Goal: Information Seeking & Learning: Check status

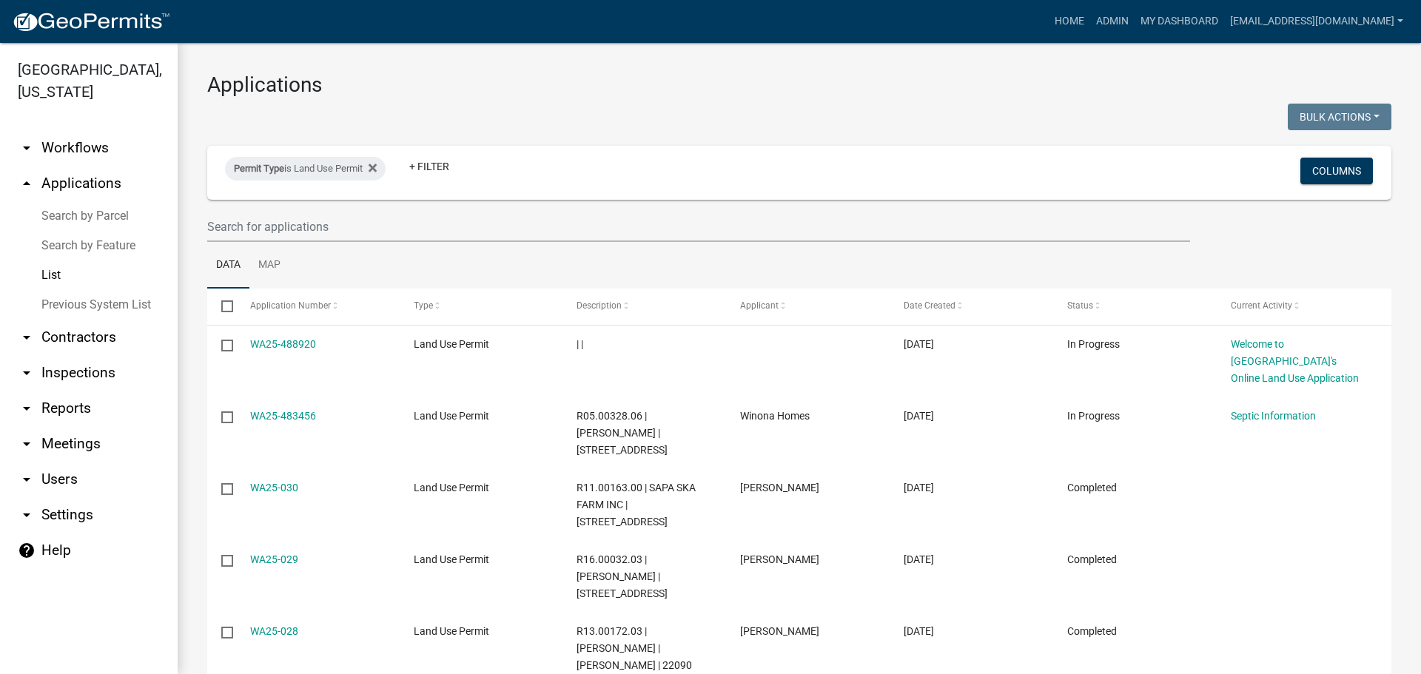
select select "3: 100"
click at [249, 228] on input "text" at bounding box center [698, 227] width 983 height 30
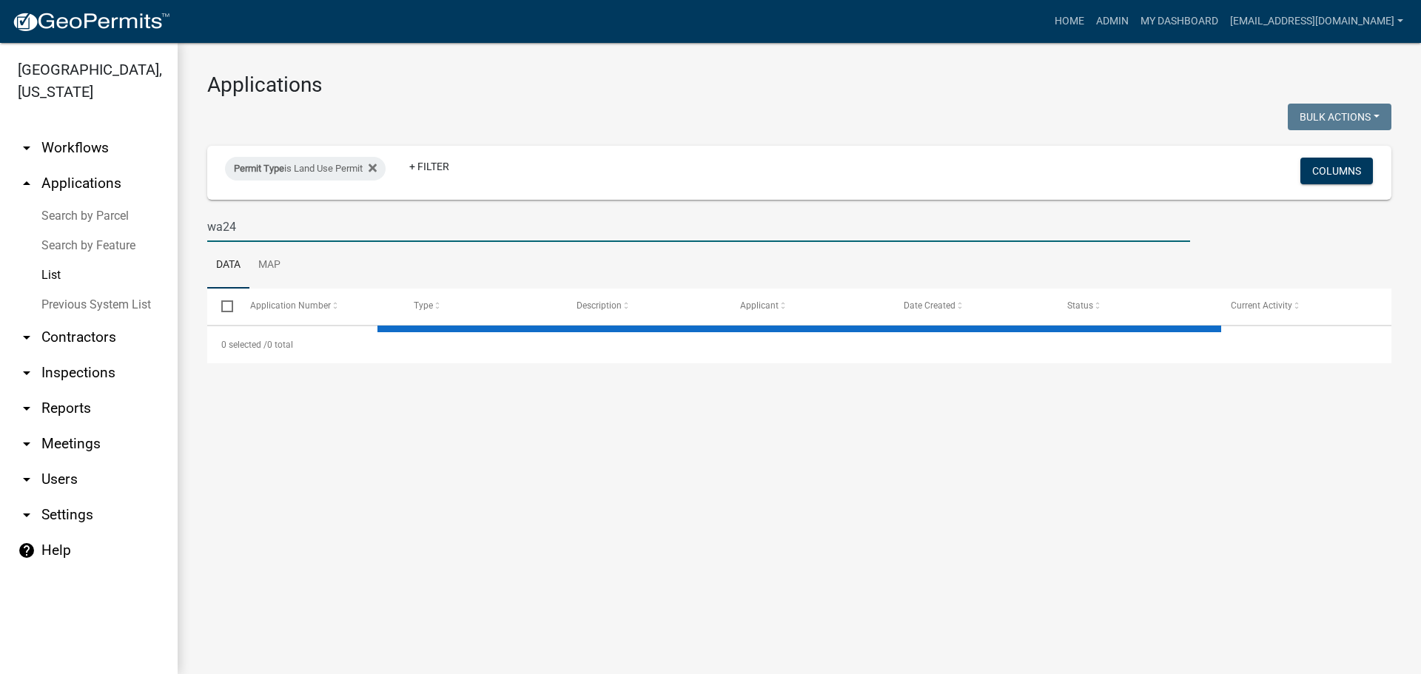
type input "wa24"
select select "3: 100"
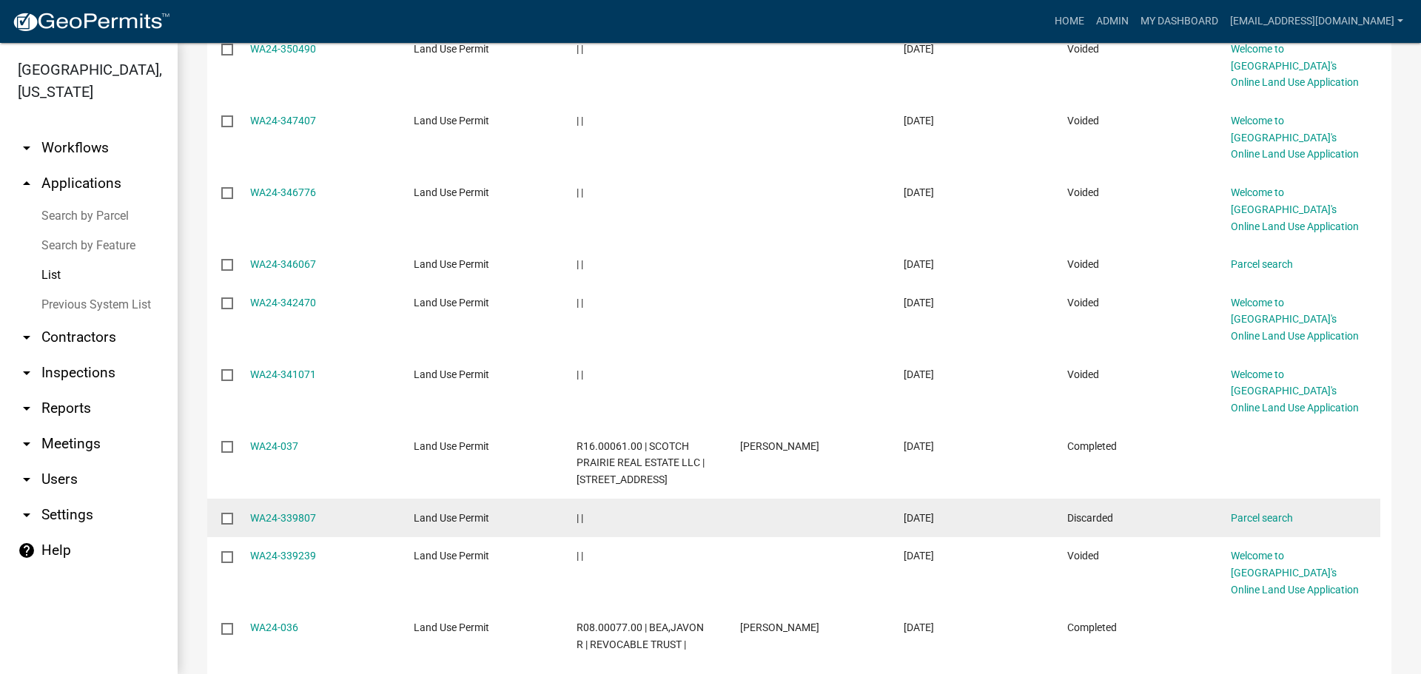
scroll to position [74, 0]
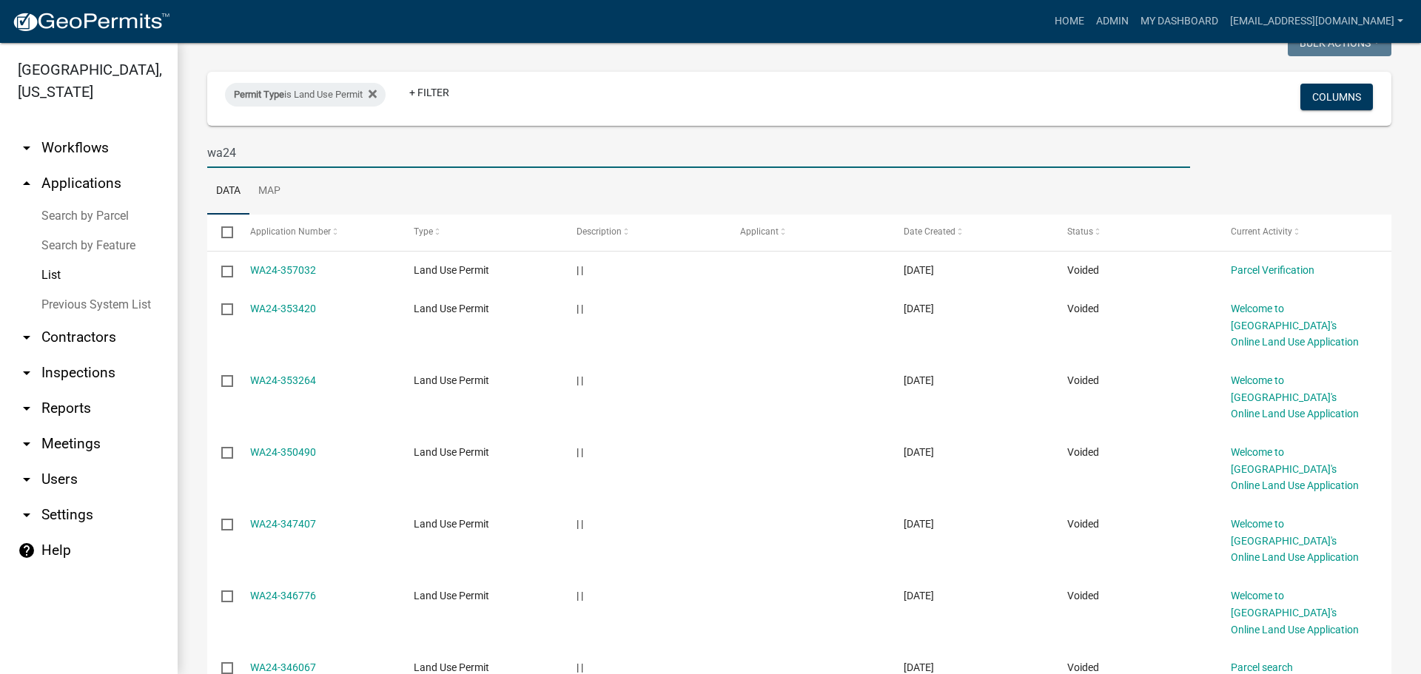
click at [263, 147] on input "wa24" at bounding box center [698, 153] width 983 height 30
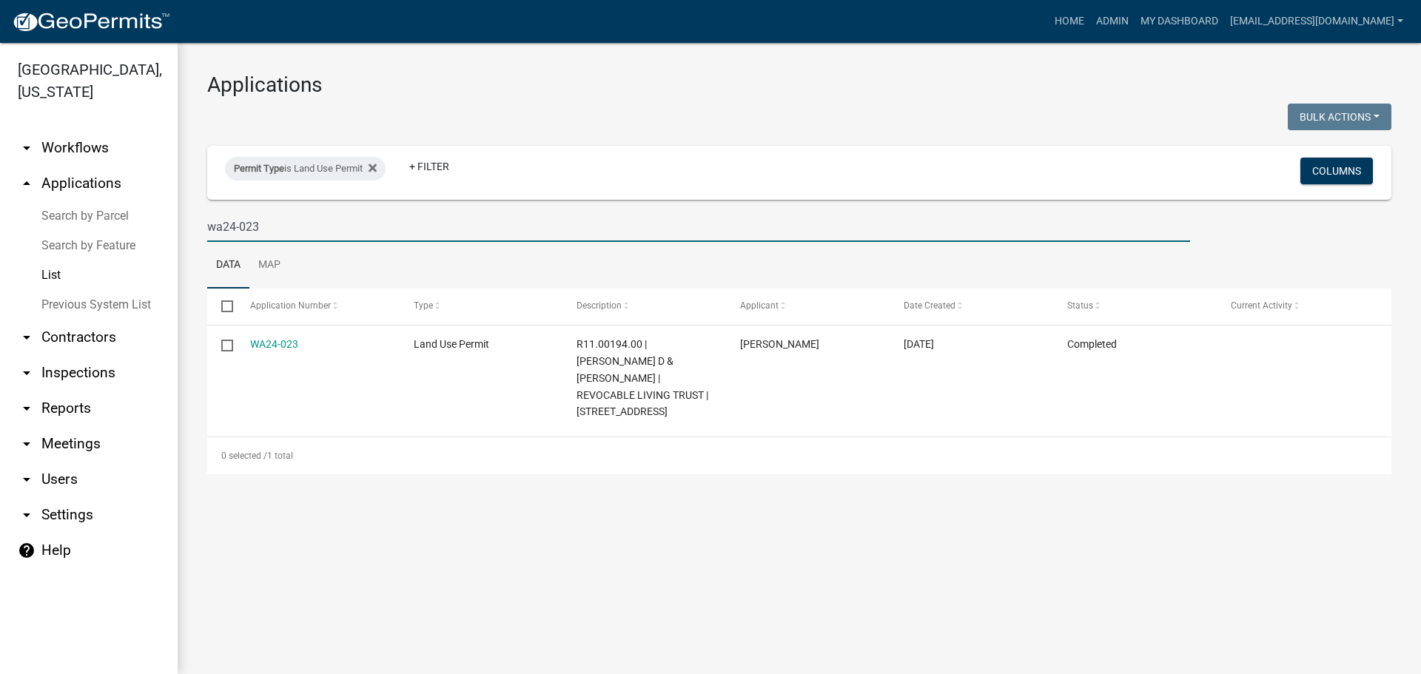
scroll to position [0, 0]
click at [272, 228] on input "wa24-023" at bounding box center [698, 227] width 983 height 30
click at [303, 223] on input "wa24-024" at bounding box center [698, 227] width 983 height 30
click at [292, 214] on input "wa24-025" at bounding box center [698, 227] width 983 height 30
type input "wa24-026"
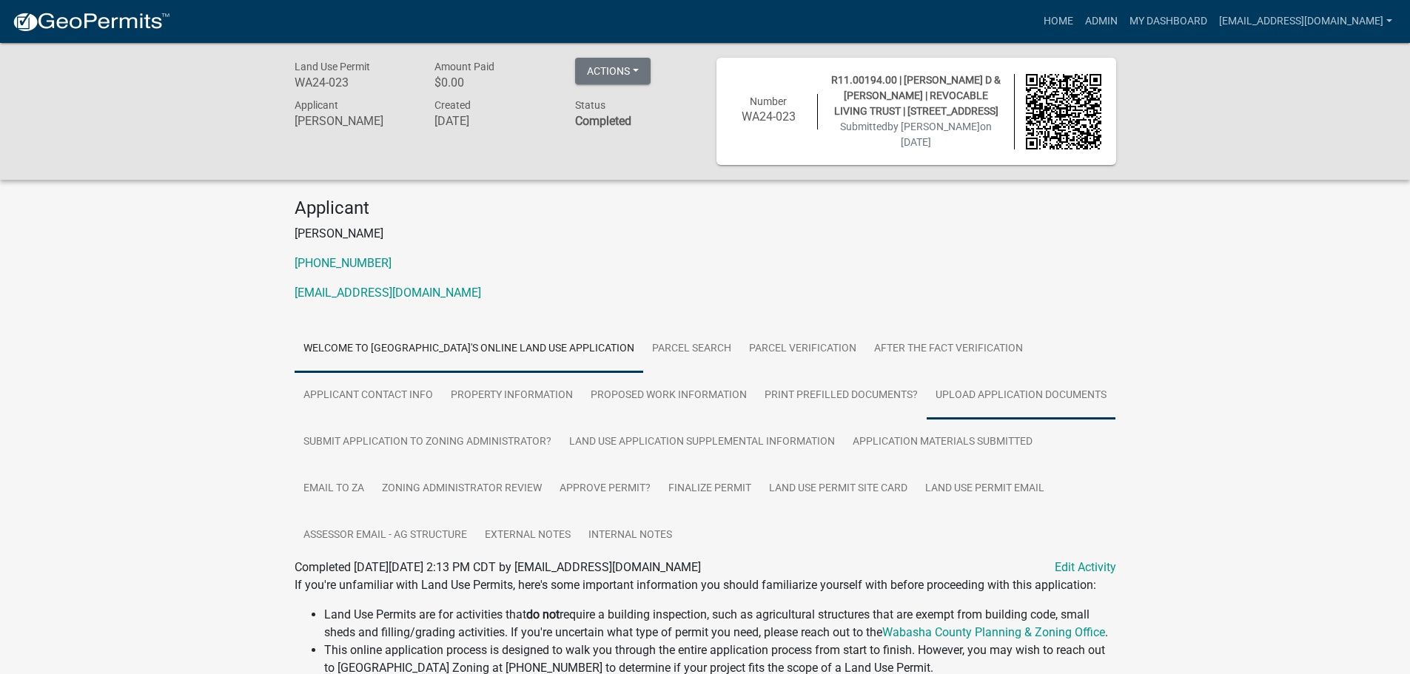
click at [996, 378] on link "Upload Application Documents" at bounding box center [1020, 395] width 189 height 47
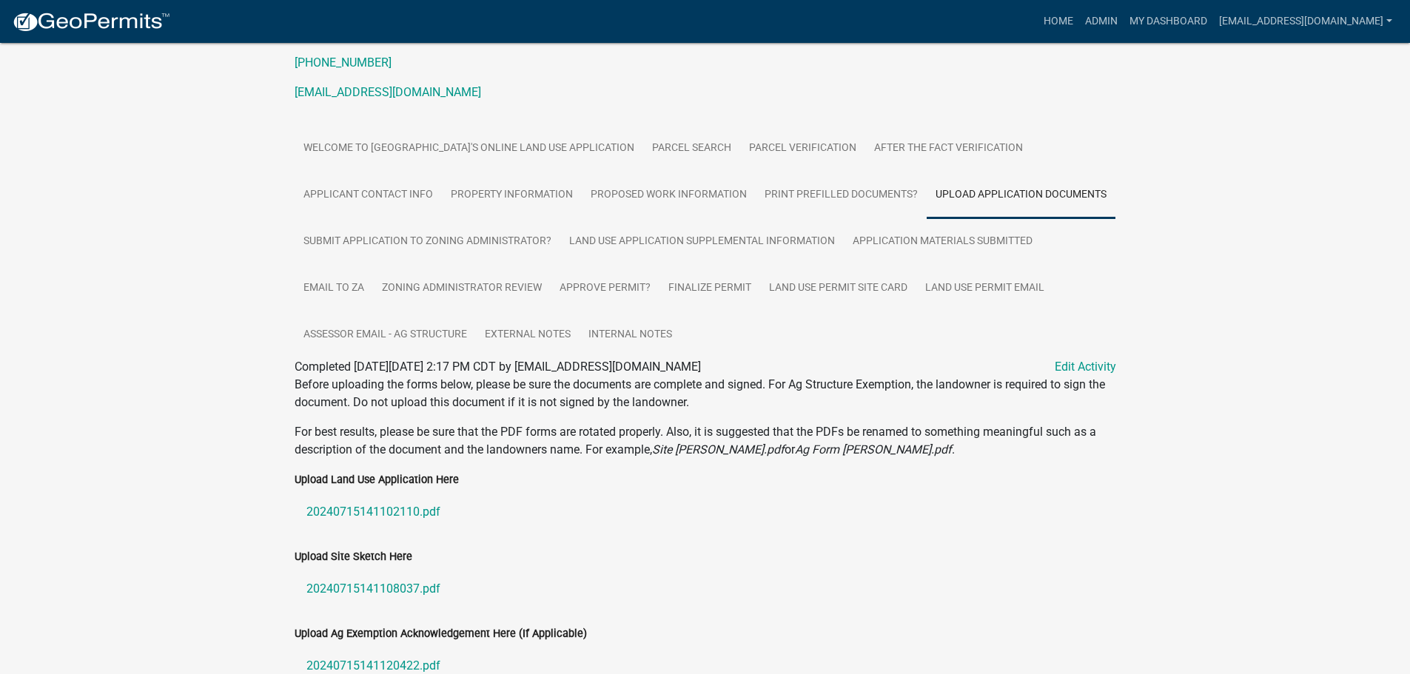
scroll to position [365, 0]
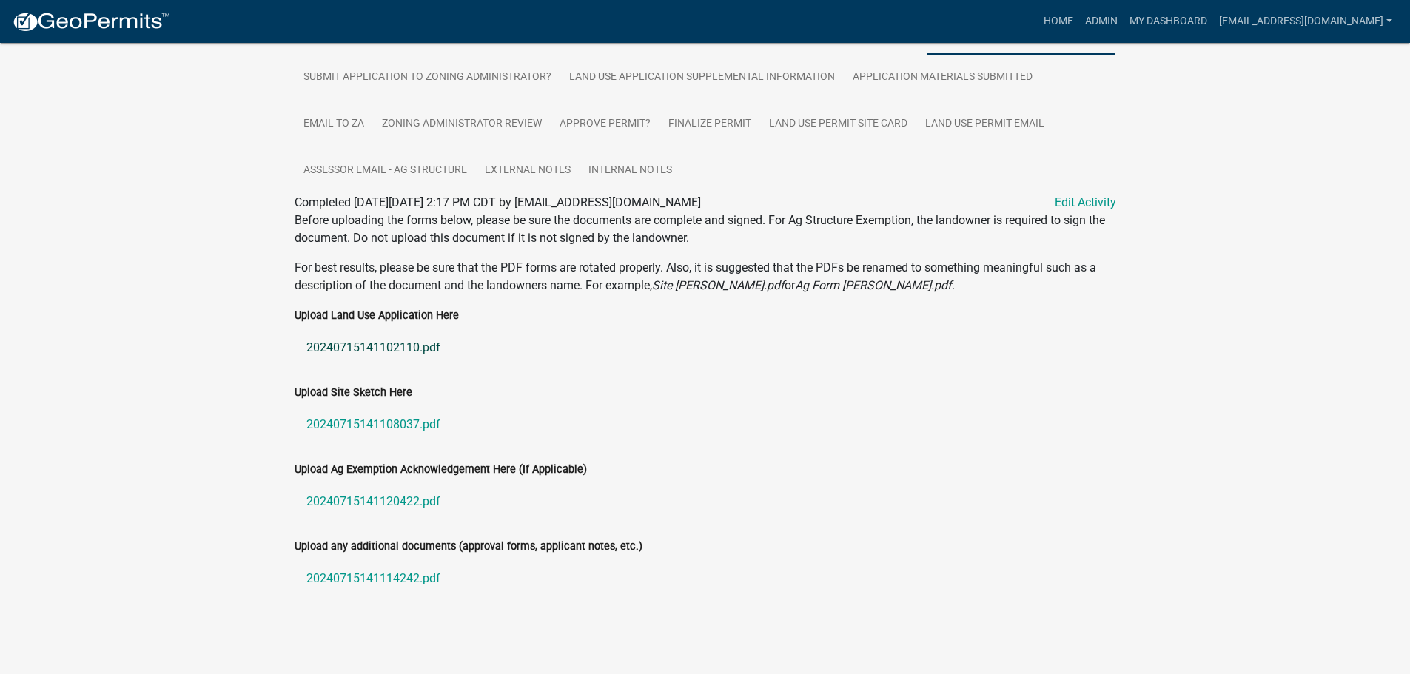
click at [363, 343] on link "20240715141102110.pdf" at bounding box center [704, 348] width 821 height 36
click at [386, 417] on link "20240715141108037.pdf" at bounding box center [704, 425] width 821 height 36
click at [386, 499] on link "20240715141120422.pdf" at bounding box center [704, 502] width 821 height 36
click at [351, 578] on link "20240715141114242.pdf" at bounding box center [704, 579] width 821 height 36
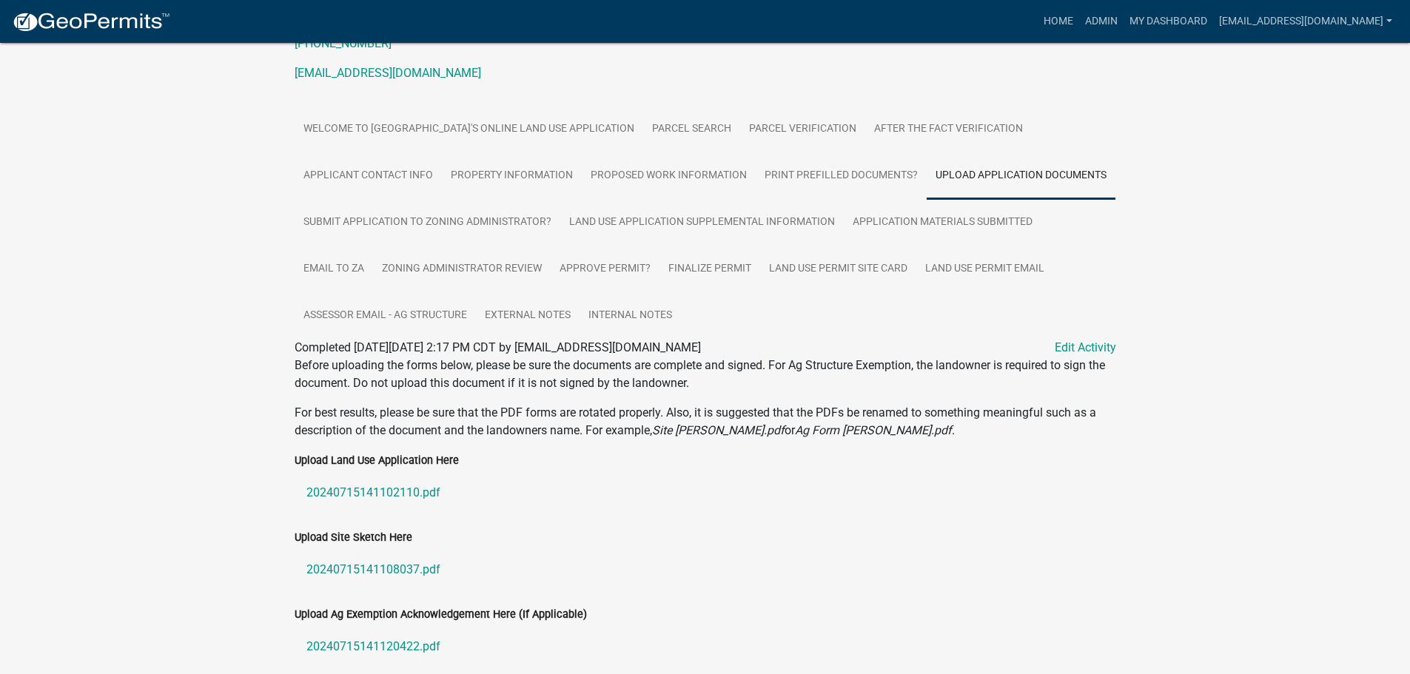
scroll to position [217, 0]
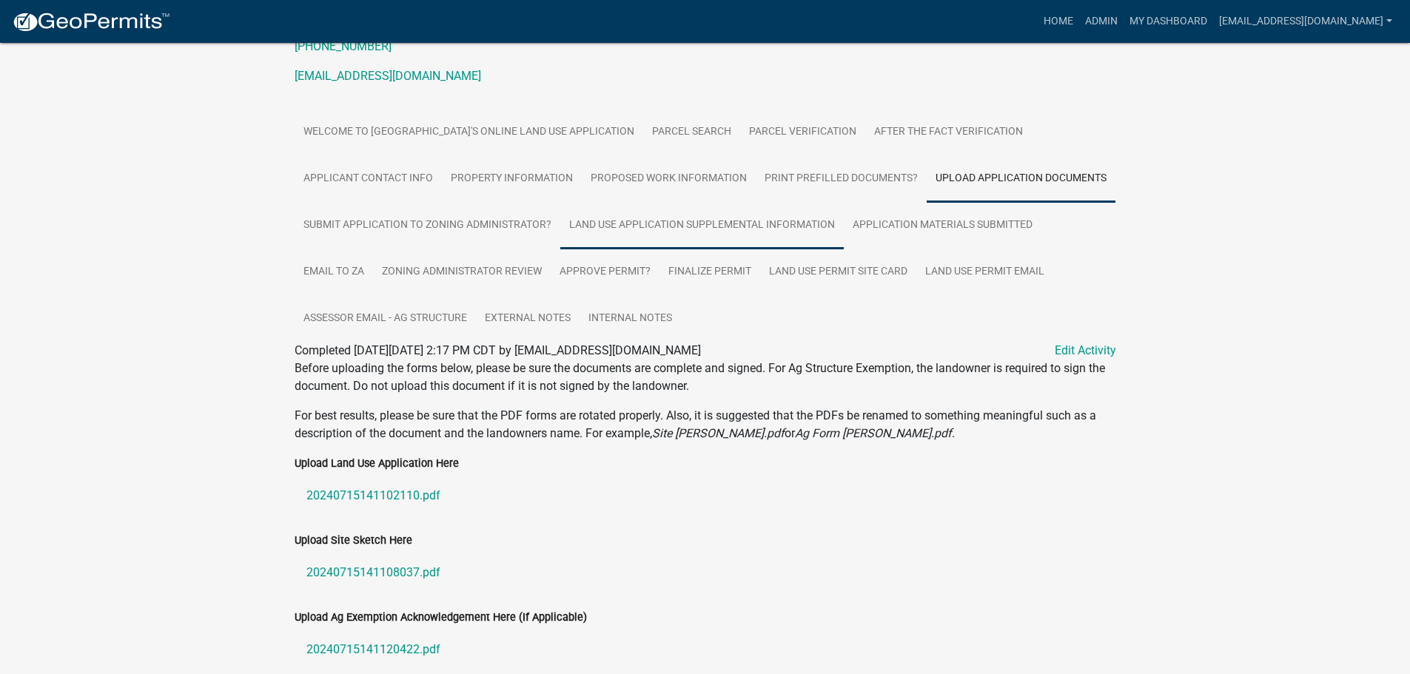
click at [698, 221] on link "Land Use Application Supplemental Information" at bounding box center [701, 225] width 283 height 47
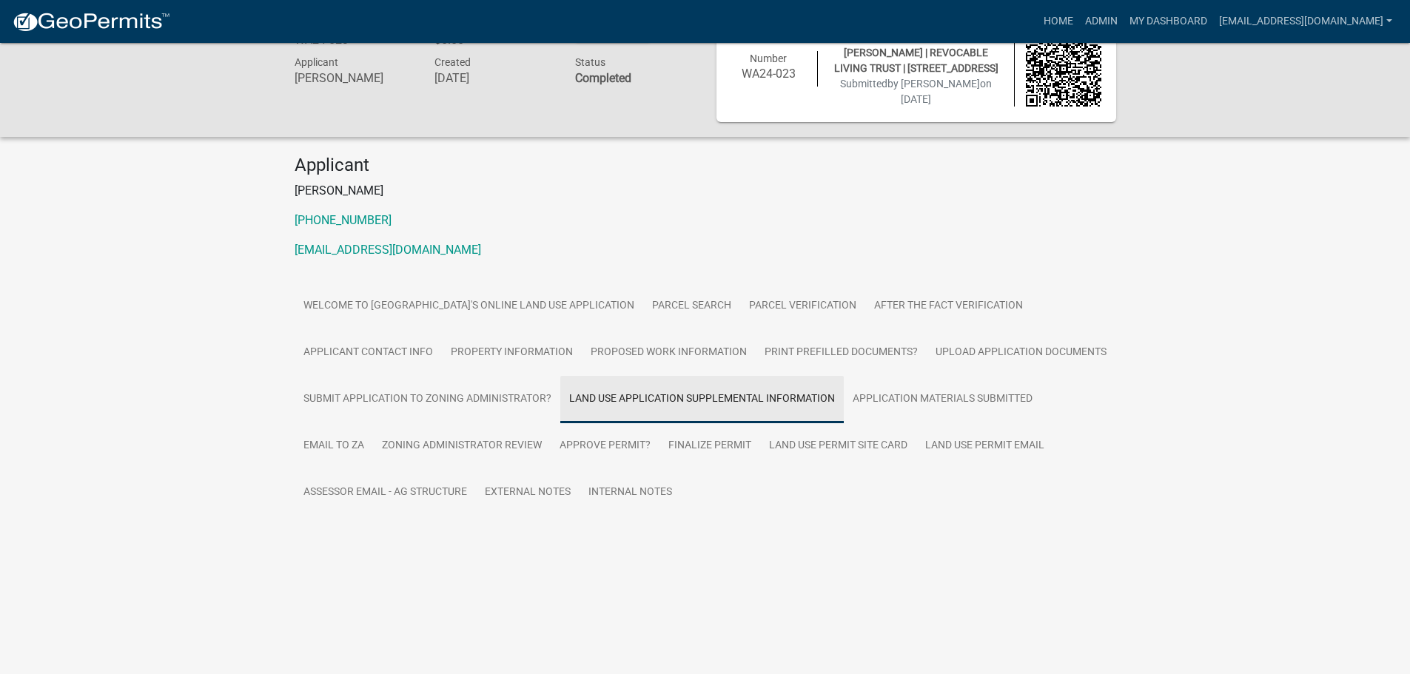
scroll to position [43, 0]
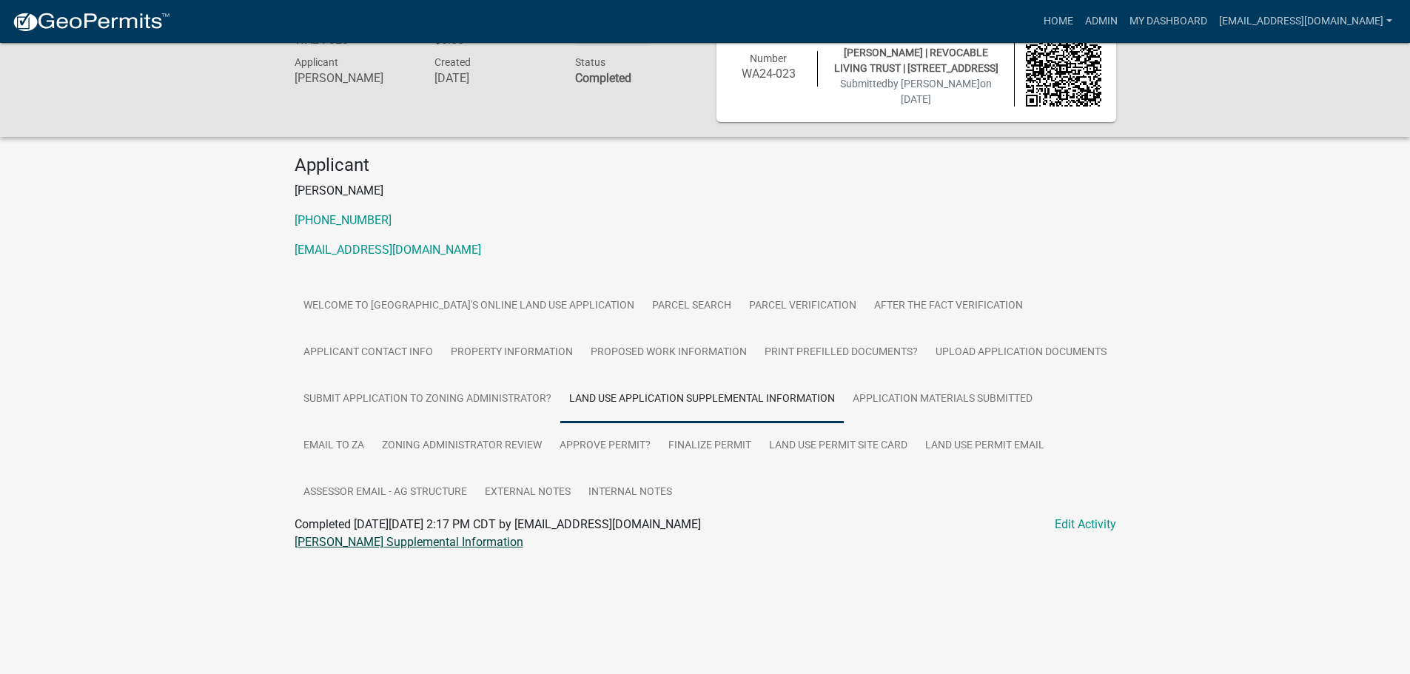
drag, startPoint x: 362, startPoint y: 544, endPoint x: 325, endPoint y: 535, distance: 38.0
click at [325, 535] on link "Klein LUP Supplemental Information" at bounding box center [408, 542] width 229 height 14
click at [832, 442] on link "Land Use Permit Site Card" at bounding box center [838, 445] width 156 height 47
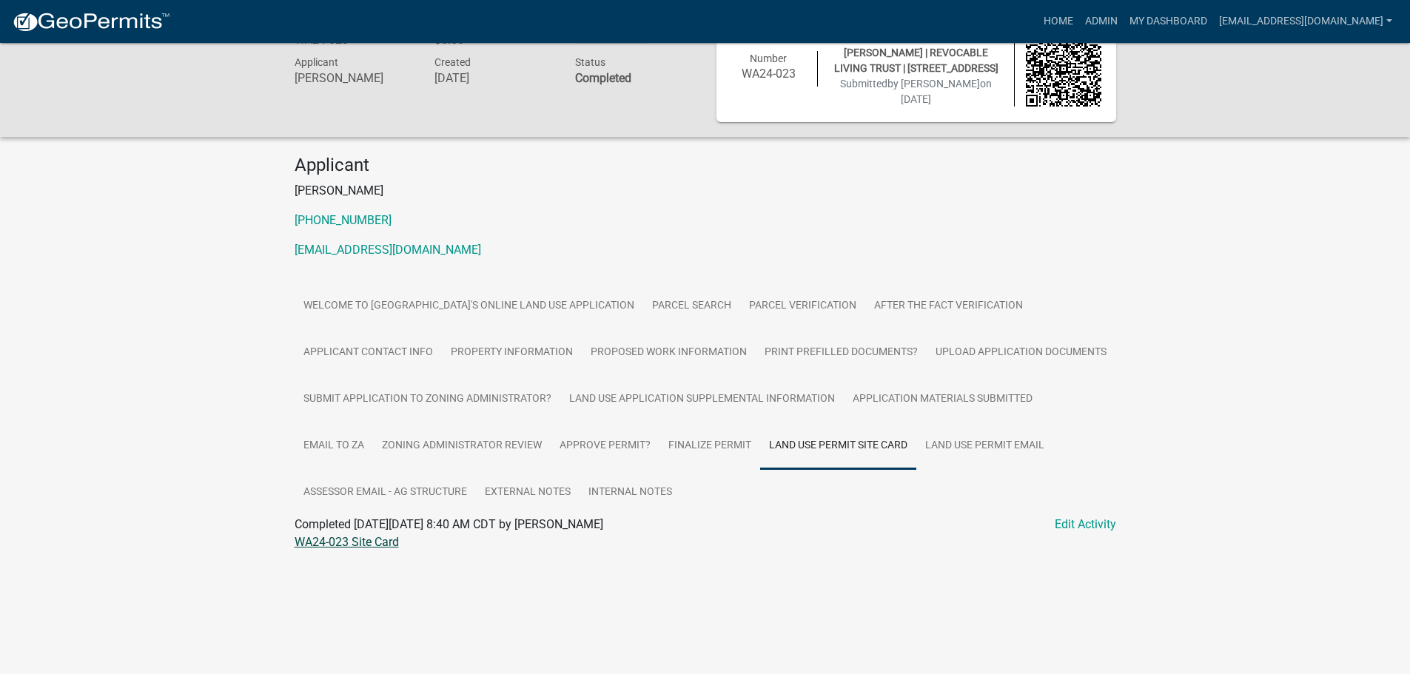
click at [370, 543] on link "WA24-023 Site Card" at bounding box center [346, 542] width 104 height 14
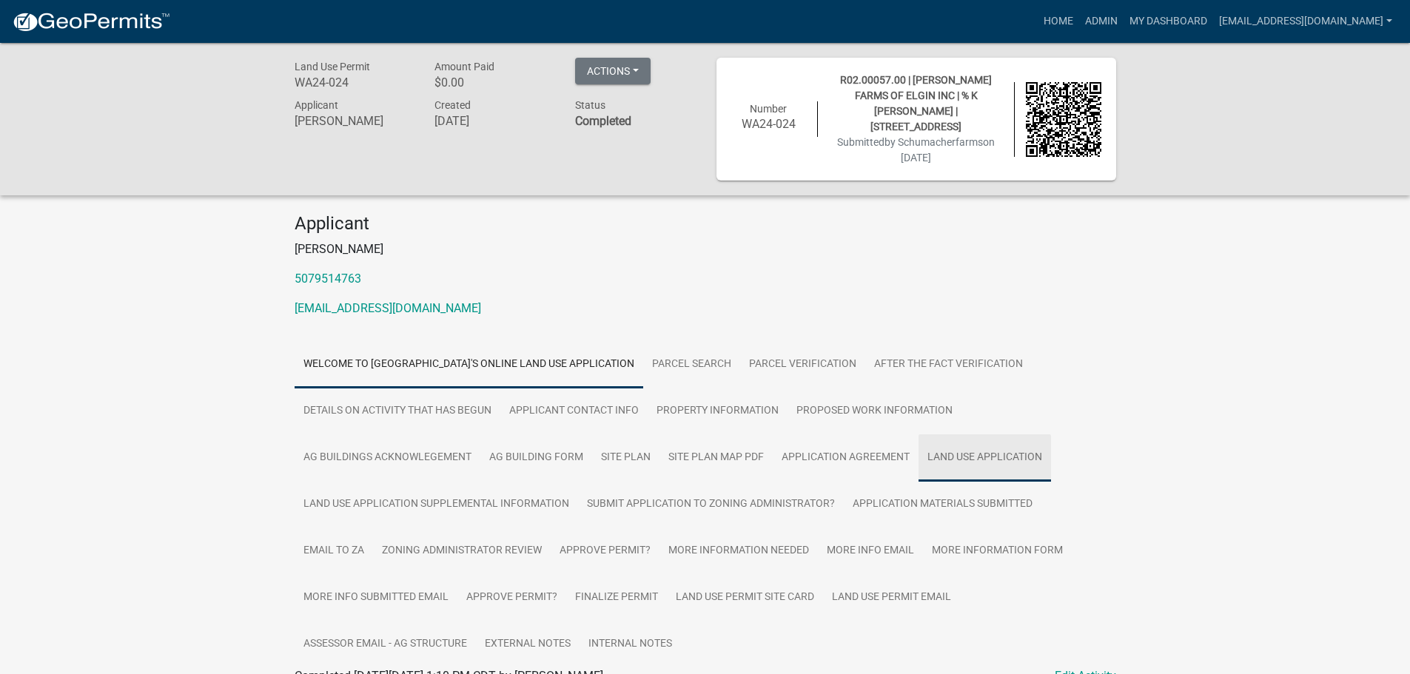
click at [977, 462] on link "Land Use Application" at bounding box center [984, 457] width 132 height 47
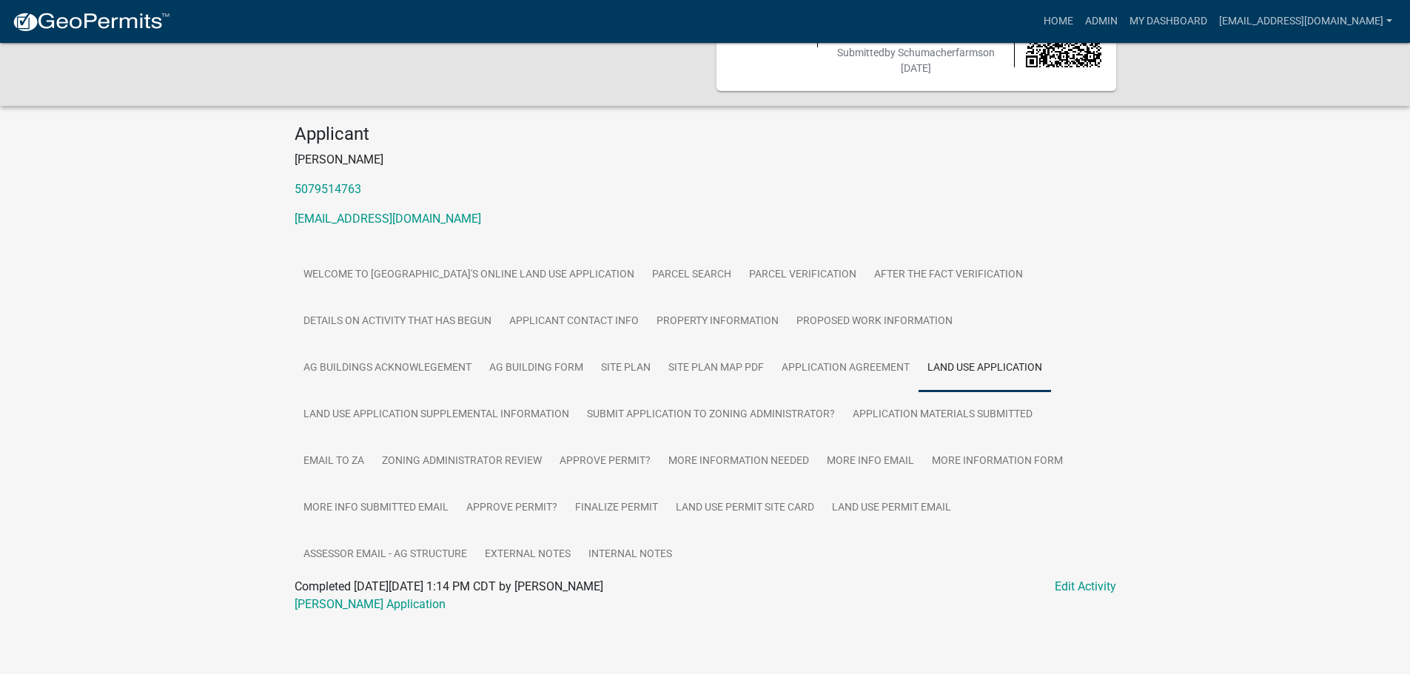
scroll to position [91, 0]
click at [378, 602] on link "Schumacher LUP Application" at bounding box center [369, 603] width 151 height 14
click at [703, 360] on link "Site Plan Map PDF" at bounding box center [715, 366] width 113 height 47
click at [387, 602] on link "Schumacher Map Sketch" at bounding box center [371, 603] width 154 height 14
click at [944, 420] on link "Application Materials Submitted" at bounding box center [943, 413] width 198 height 47
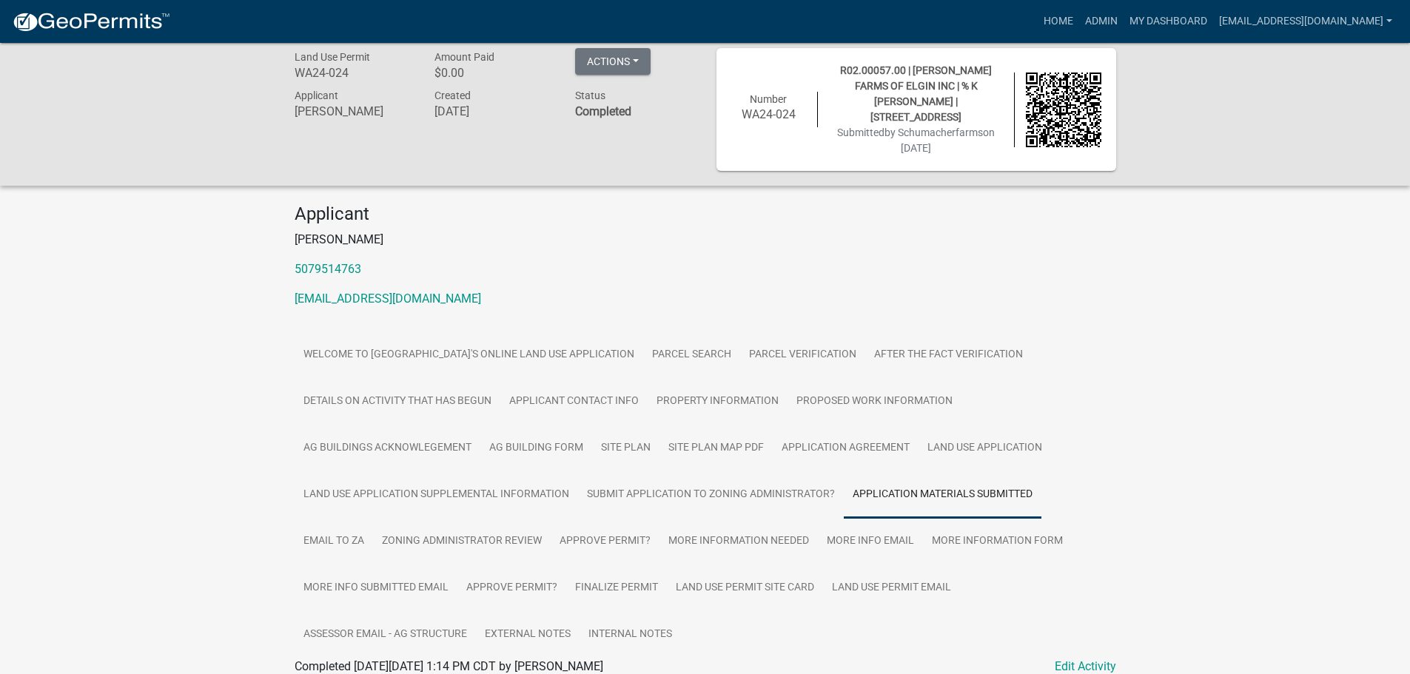
scroll to position [0, 0]
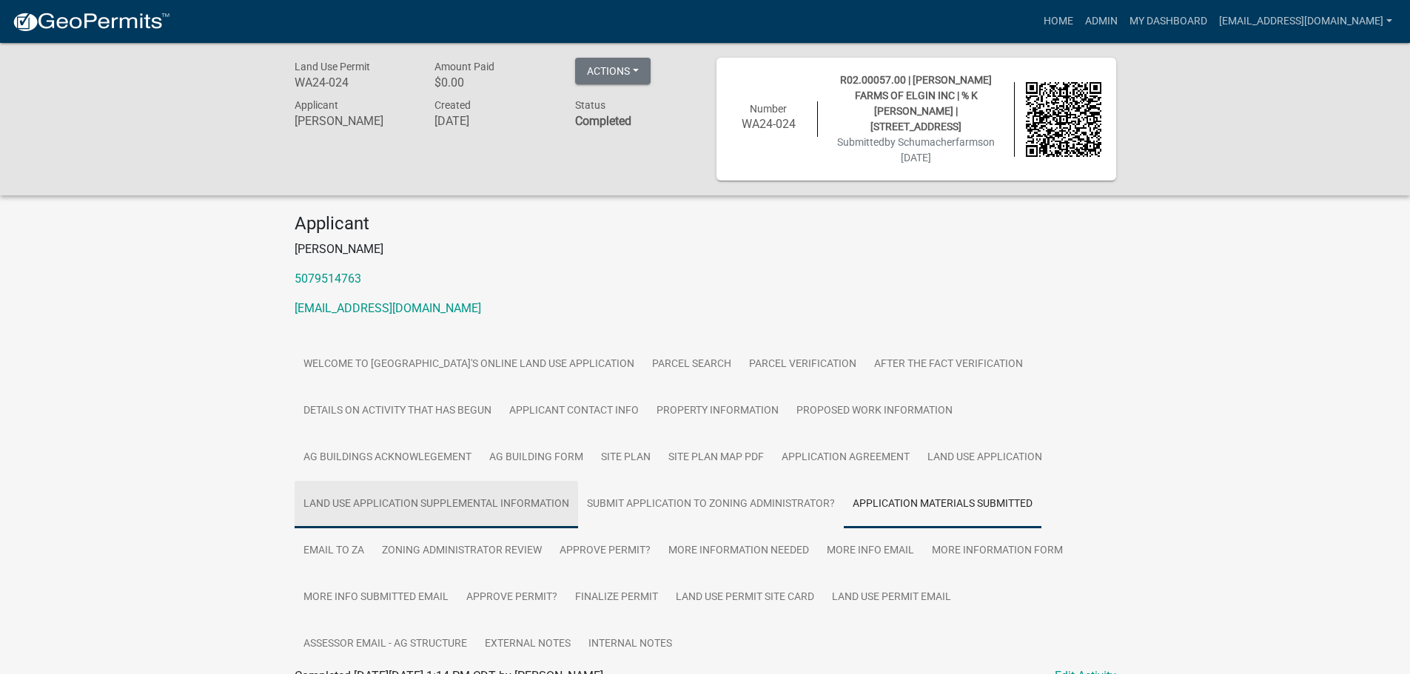
click at [412, 493] on link "Land Use Application Supplemental Information" at bounding box center [435, 504] width 283 height 47
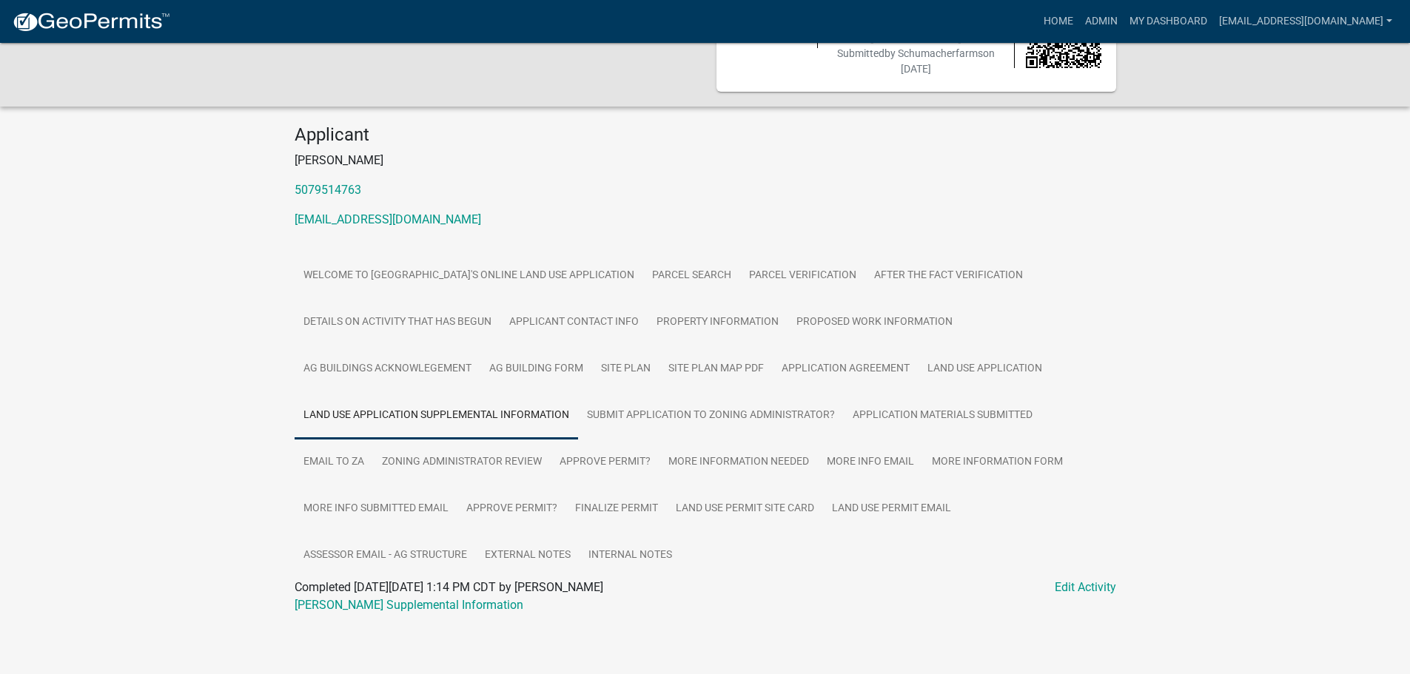
scroll to position [91, 0]
click at [750, 456] on link "More Information Needed" at bounding box center [738, 460] width 158 height 47
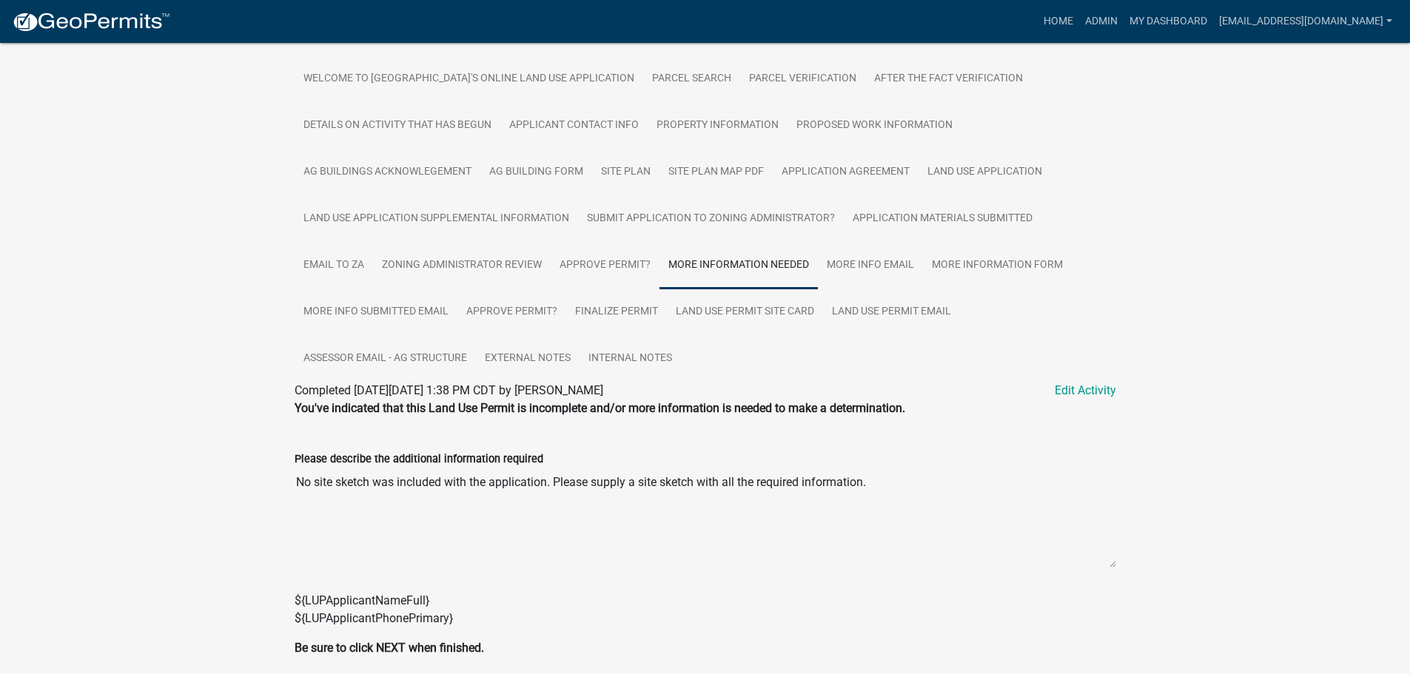
scroll to position [313, 0]
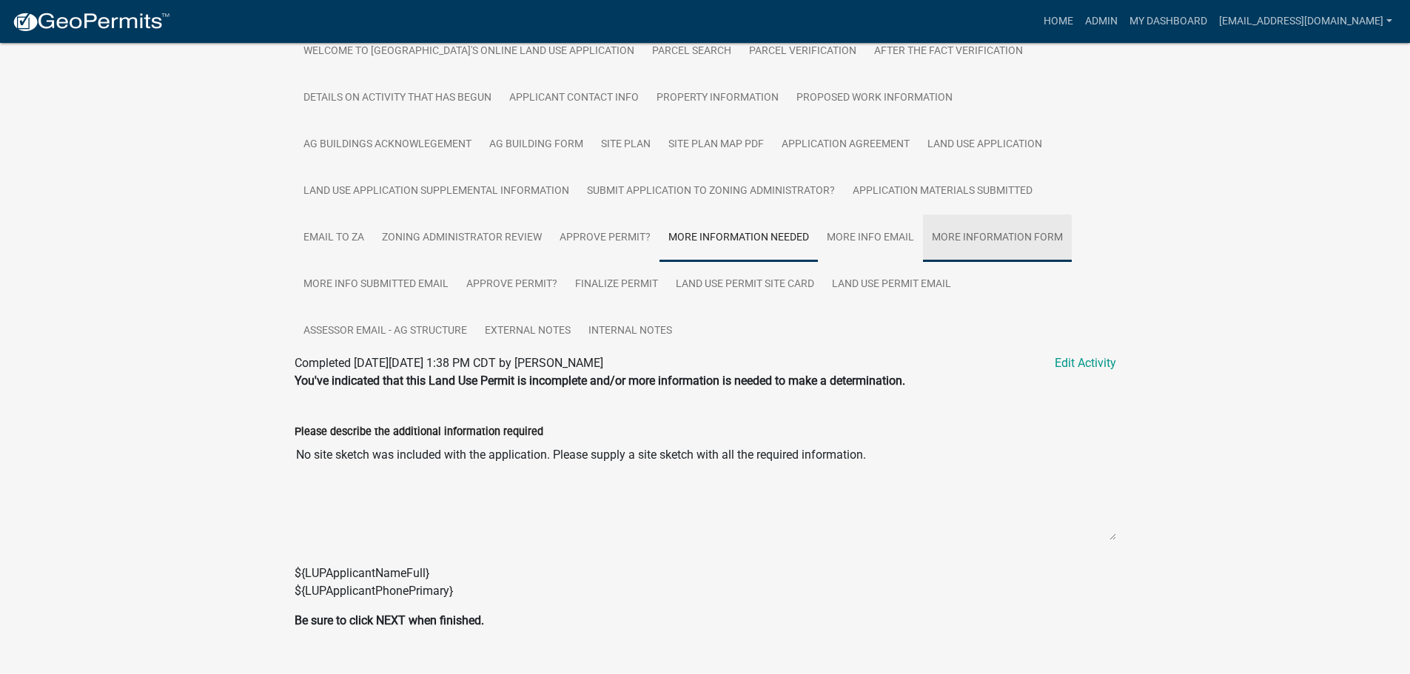
click at [966, 235] on link "More Information Form" at bounding box center [997, 238] width 149 height 47
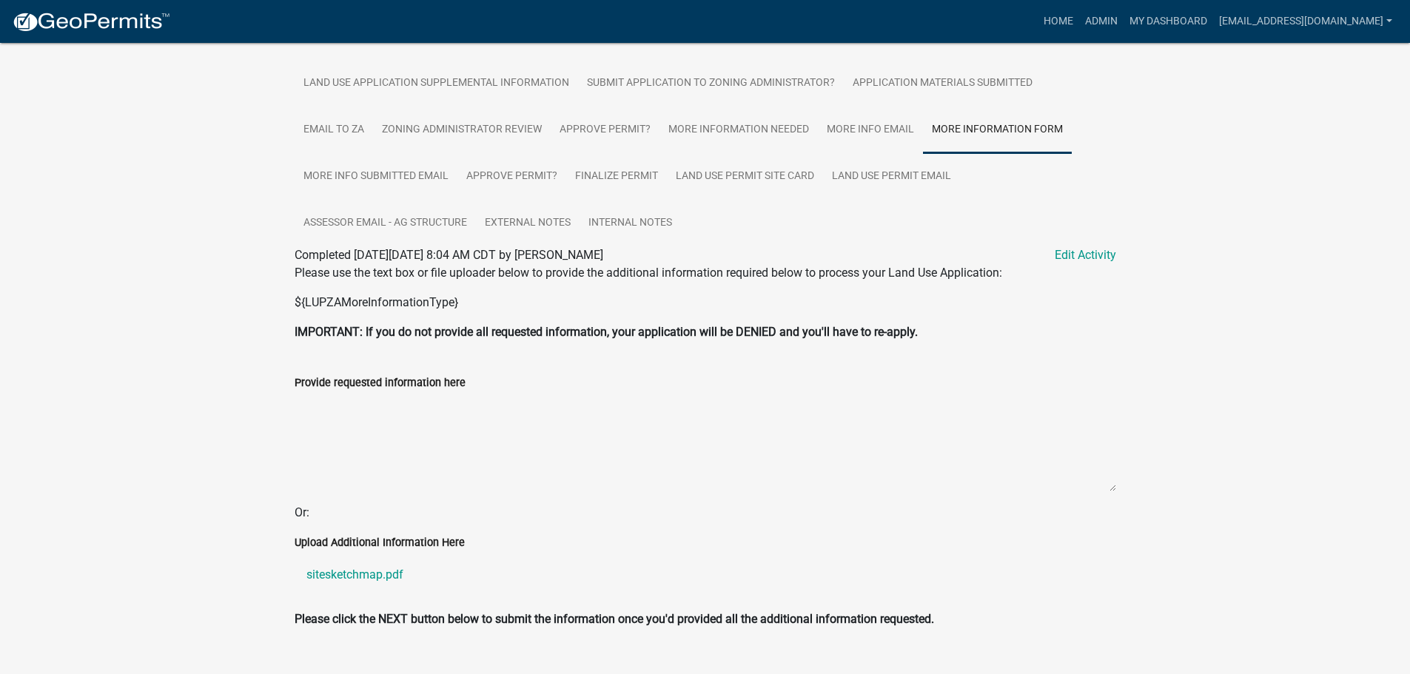
scroll to position [449, 0]
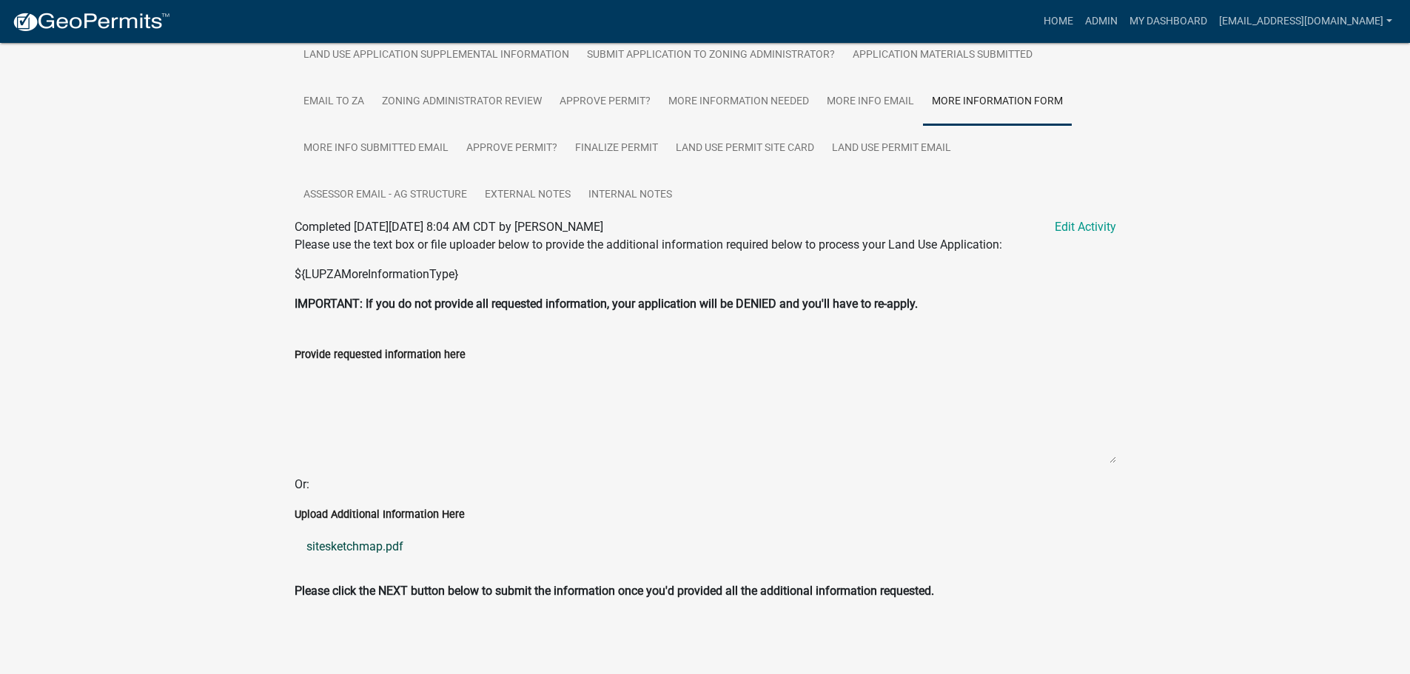
click at [362, 548] on link "sitesketchmap.pdf" at bounding box center [704, 547] width 821 height 36
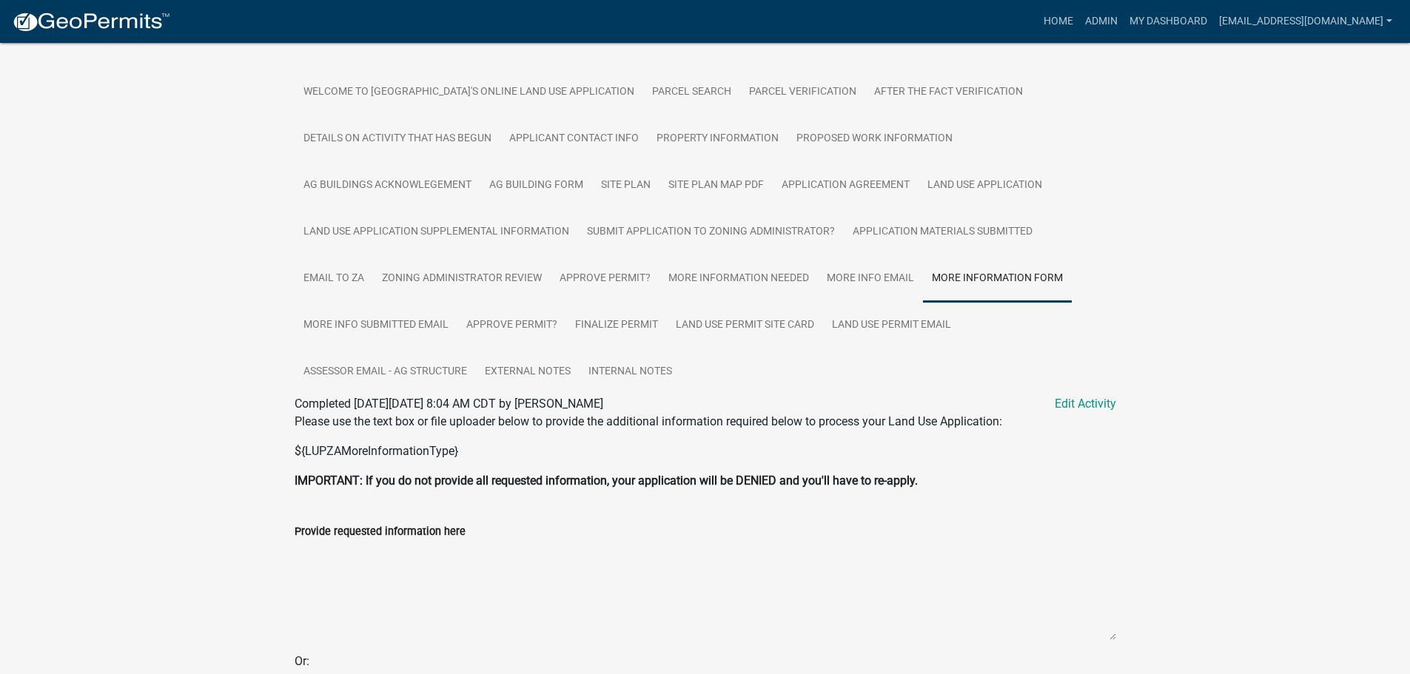
scroll to position [227, 0]
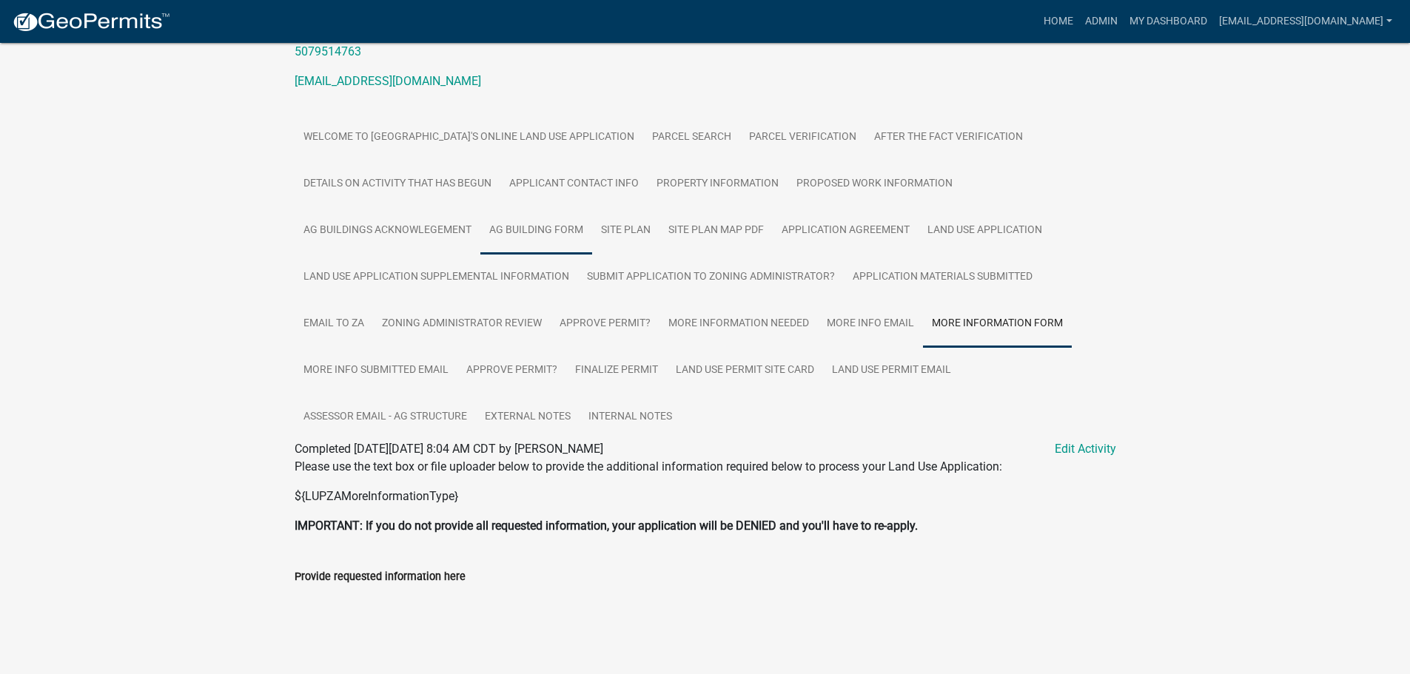
click at [542, 228] on link "Ag Building Form" at bounding box center [536, 230] width 112 height 47
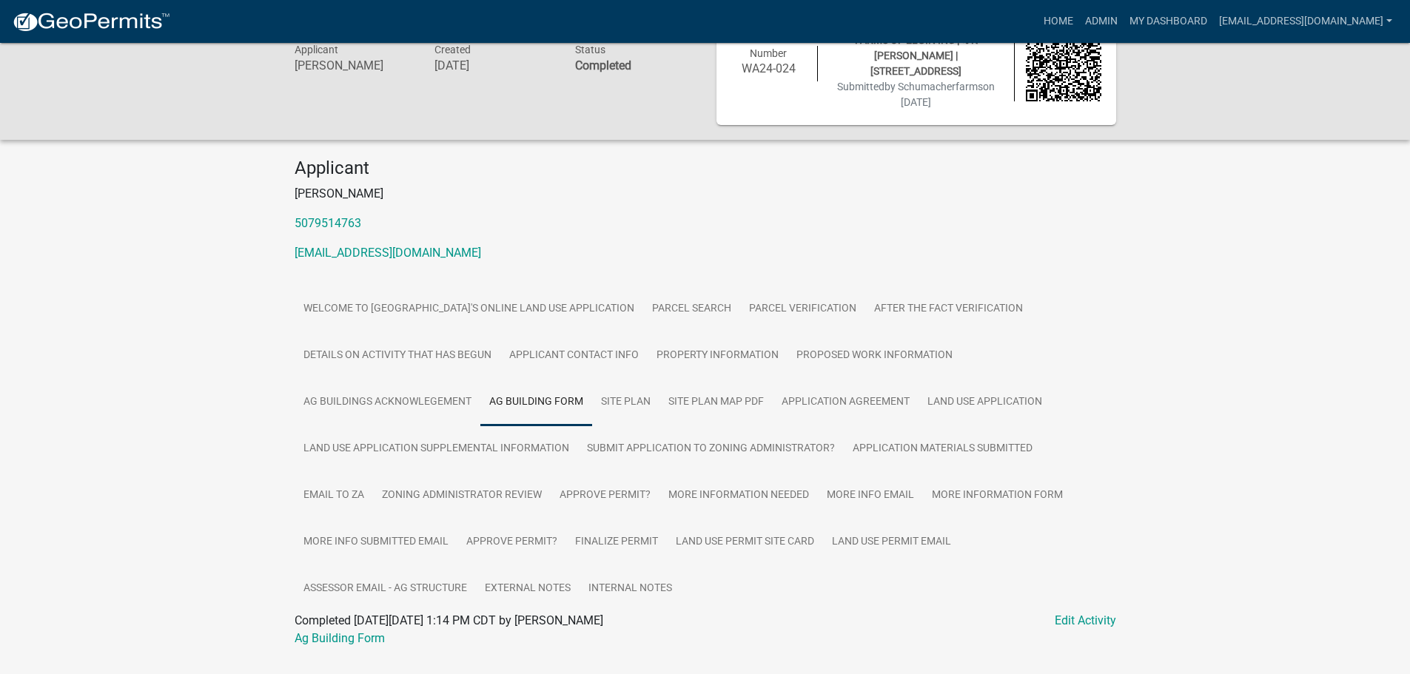
scroll to position [91, 0]
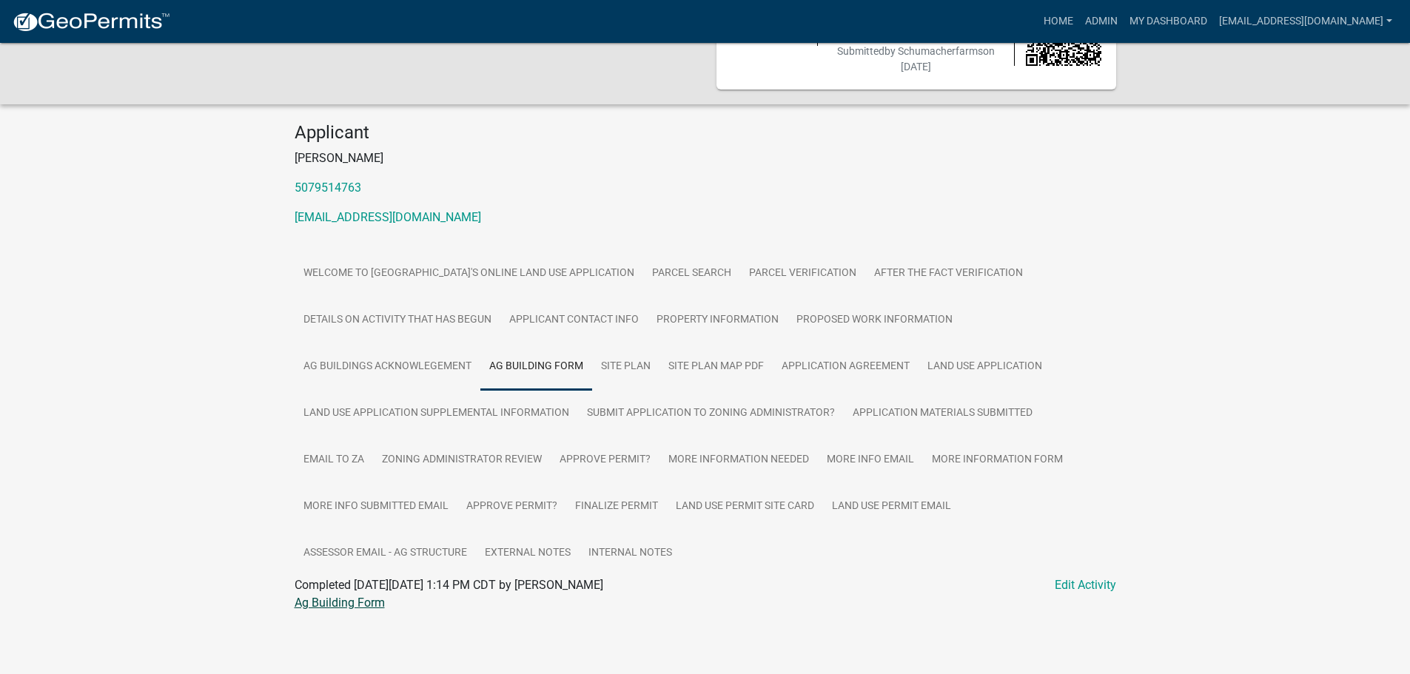
click at [344, 602] on link "Ag Building Form" at bounding box center [339, 603] width 90 height 14
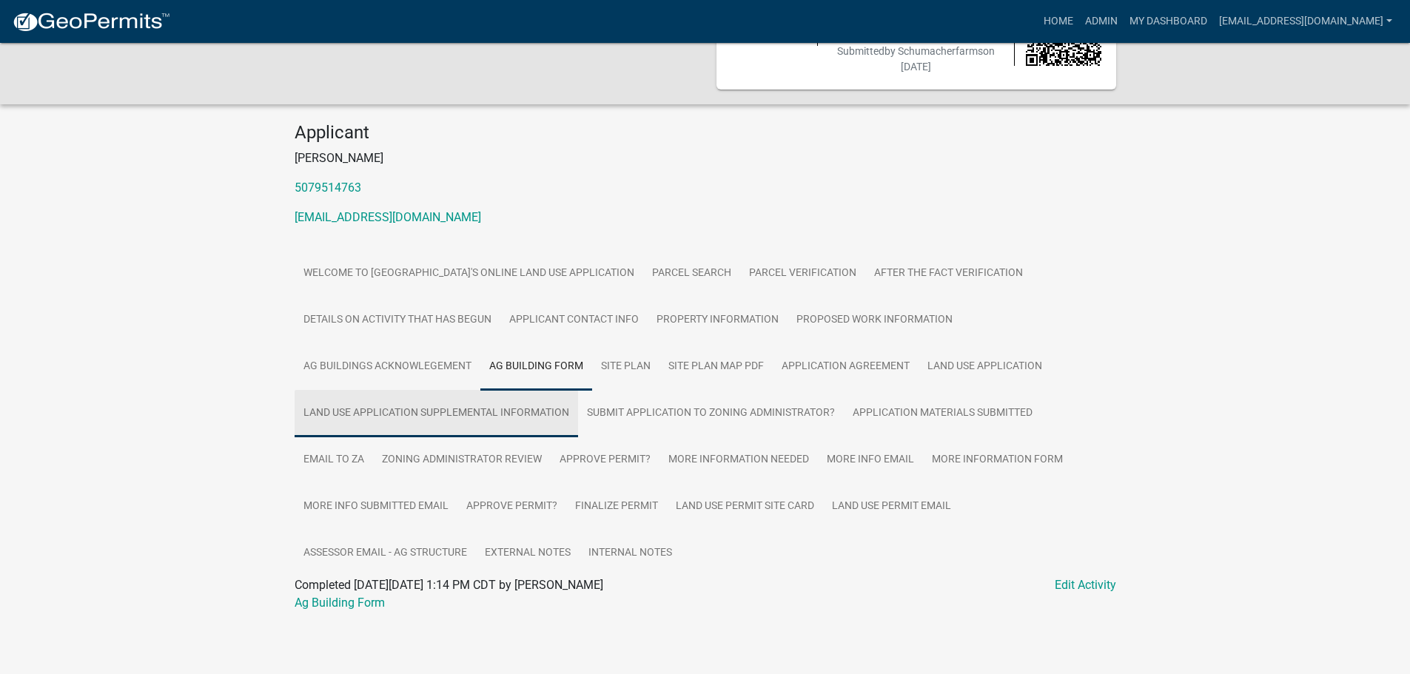
click at [456, 414] on link "Land Use Application Supplemental Information" at bounding box center [435, 413] width 283 height 47
click at [366, 603] on link "Schumacher LUP Supplemental Information" at bounding box center [408, 603] width 229 height 14
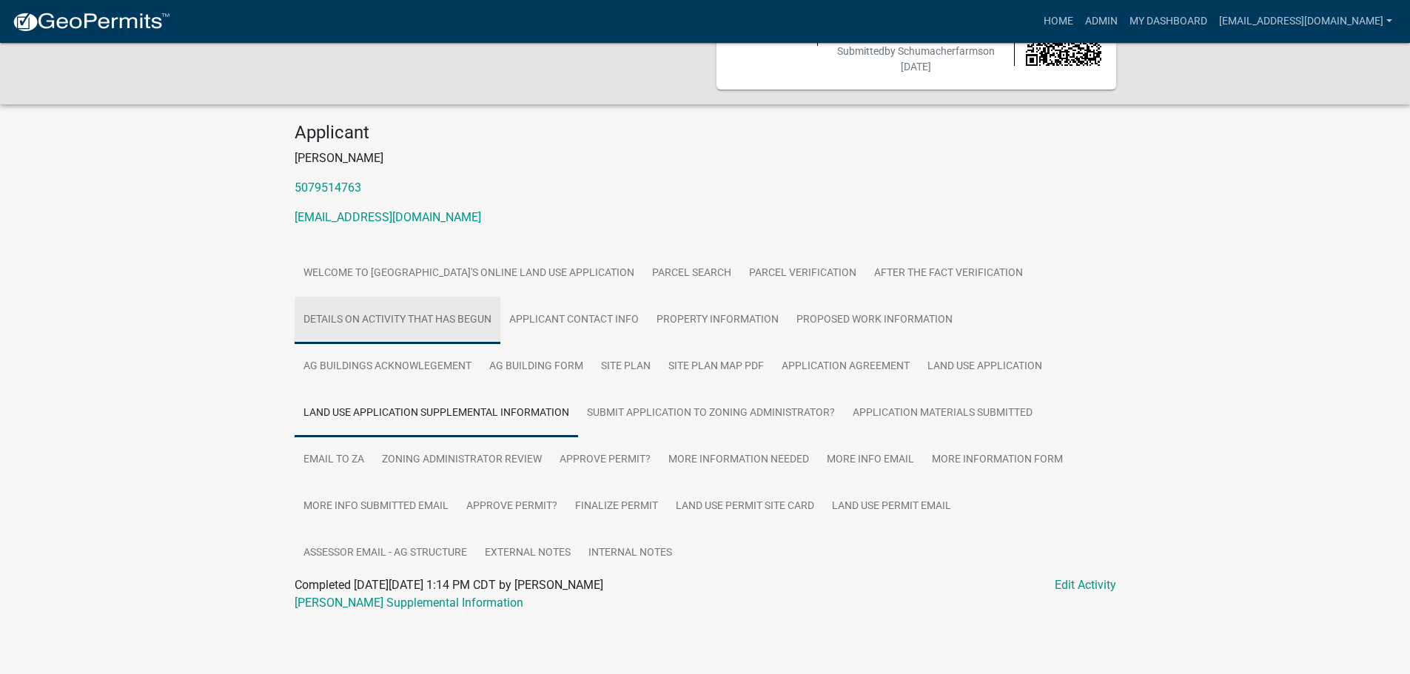
click at [360, 320] on link "Details on Activity that has begun" at bounding box center [397, 320] width 206 height 47
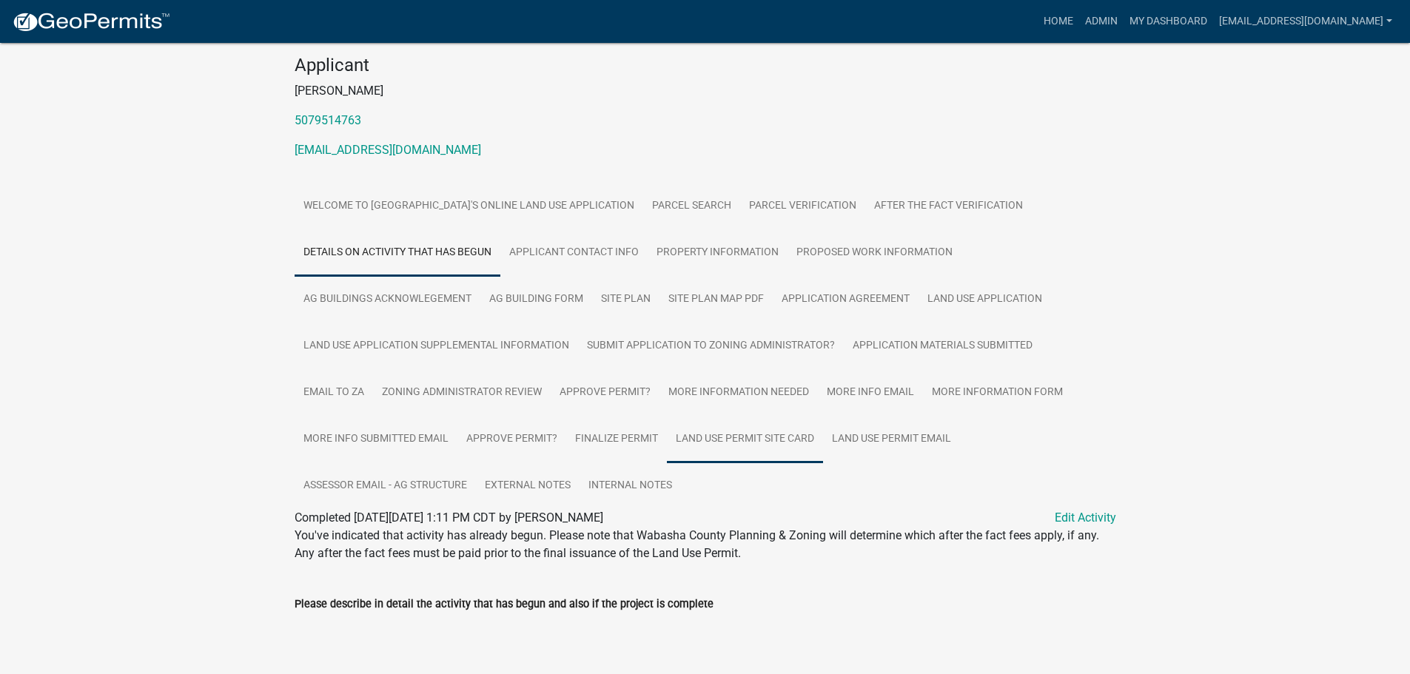
scroll to position [301, 0]
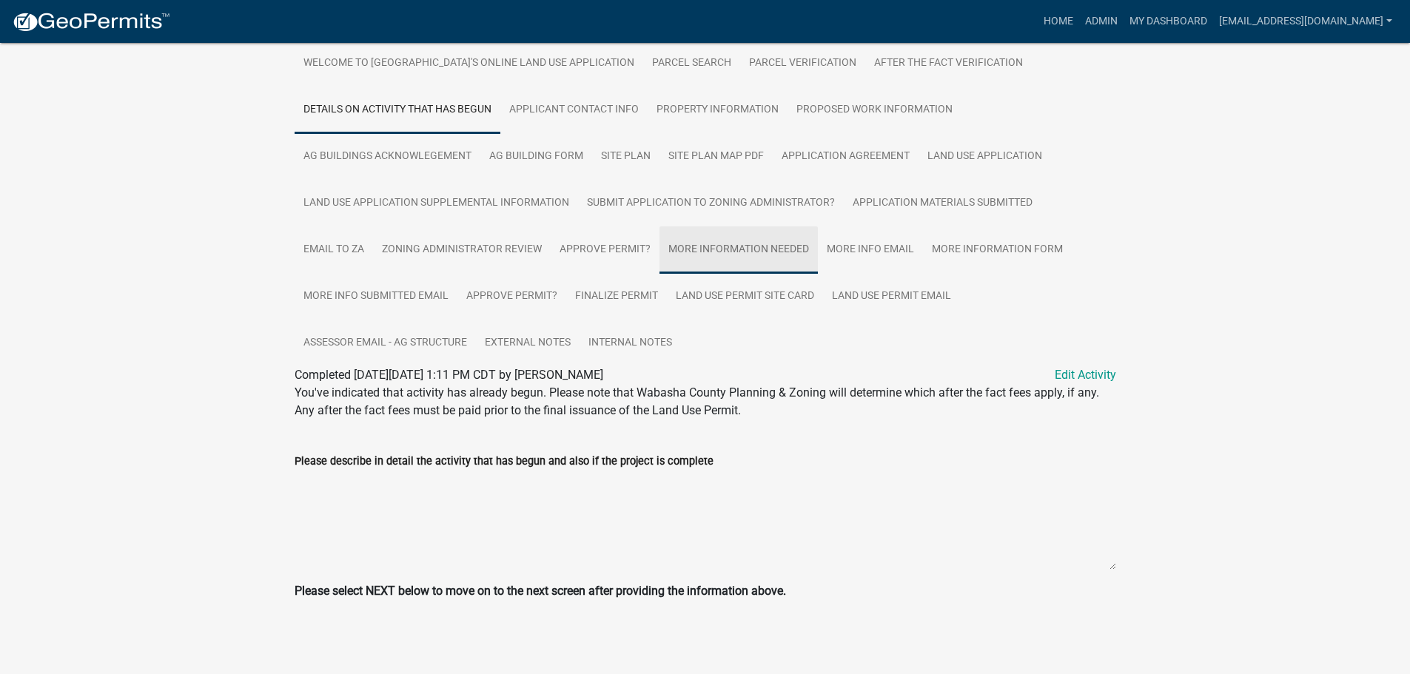
click at [750, 260] on link "More Information Needed" at bounding box center [738, 249] width 158 height 47
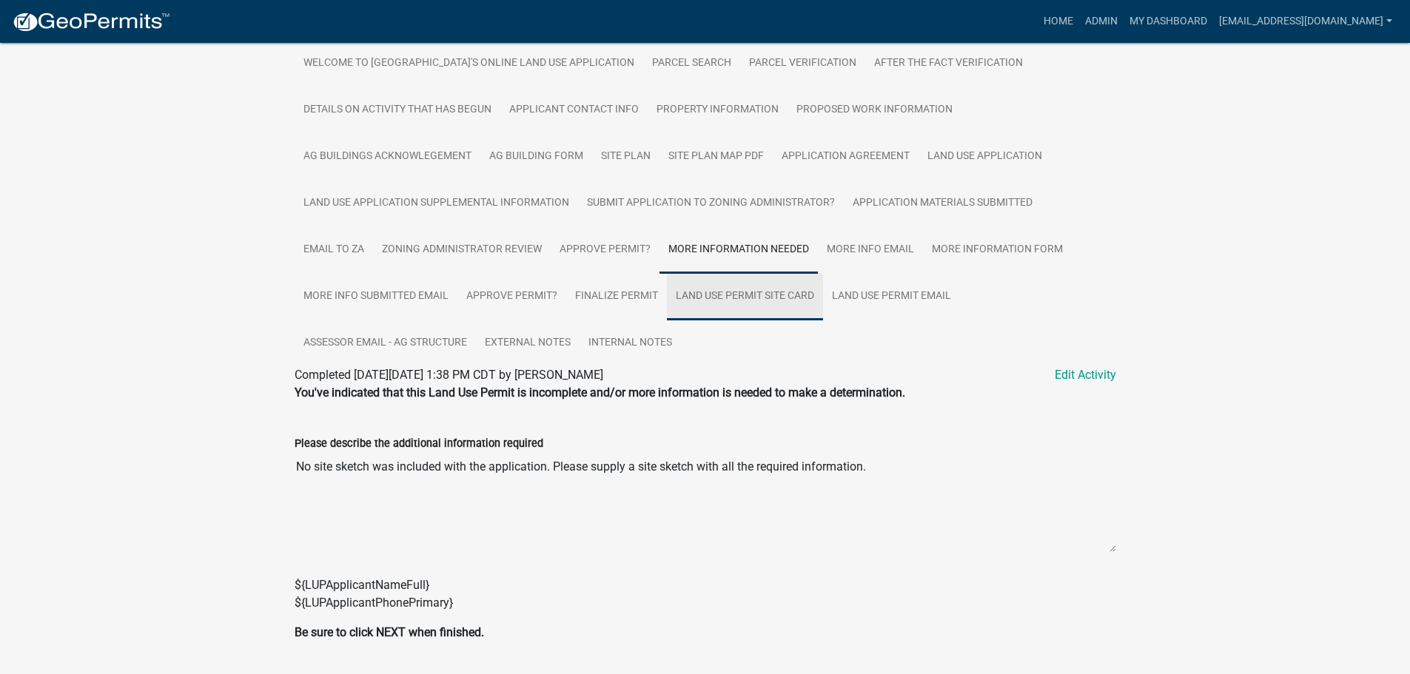
click at [726, 300] on link "Land Use Permit Site Card" at bounding box center [745, 296] width 156 height 47
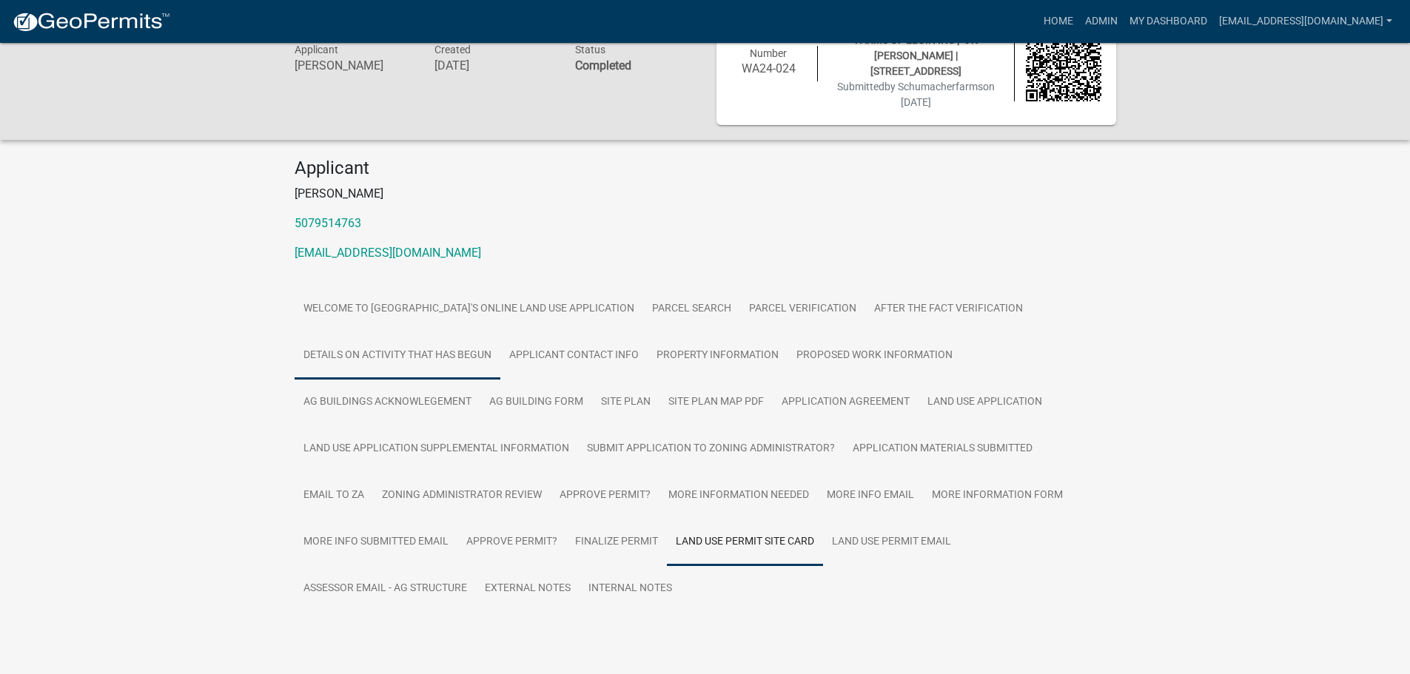
scroll to position [91, 0]
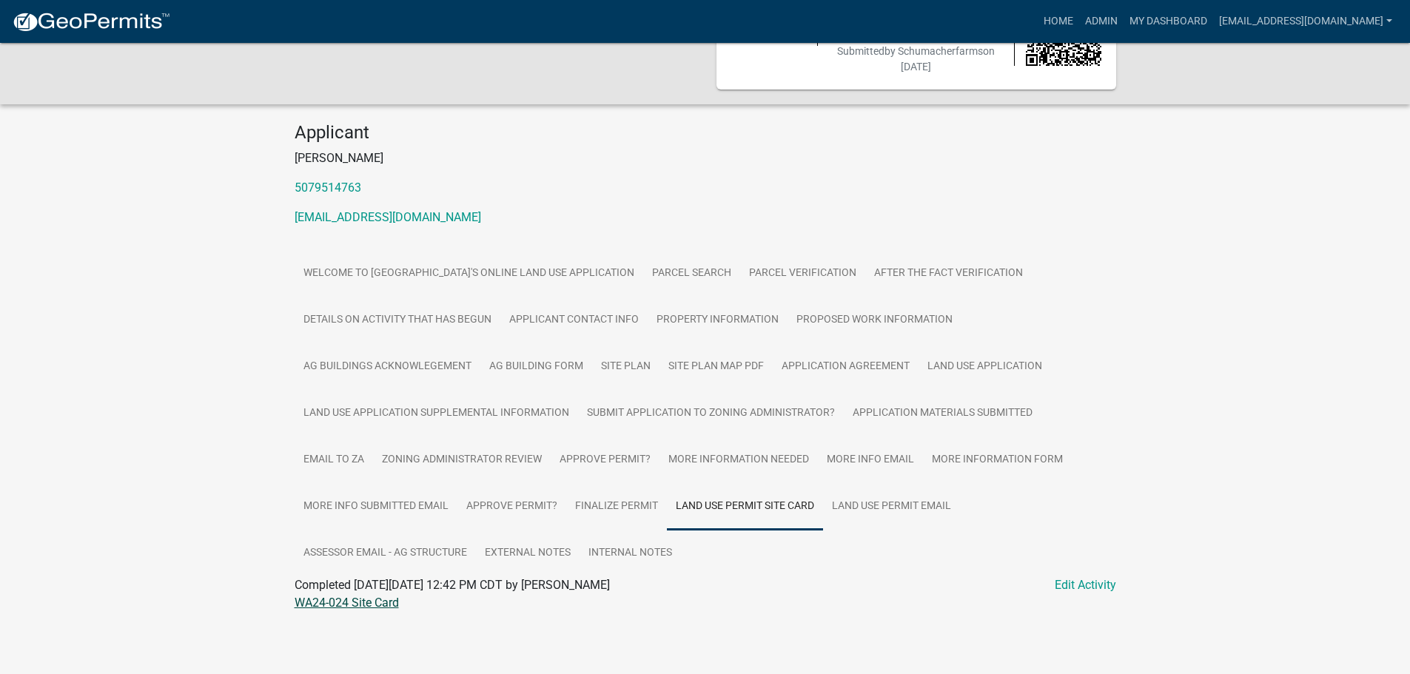
click at [360, 602] on link "WA24-024 Site Card" at bounding box center [346, 603] width 104 height 14
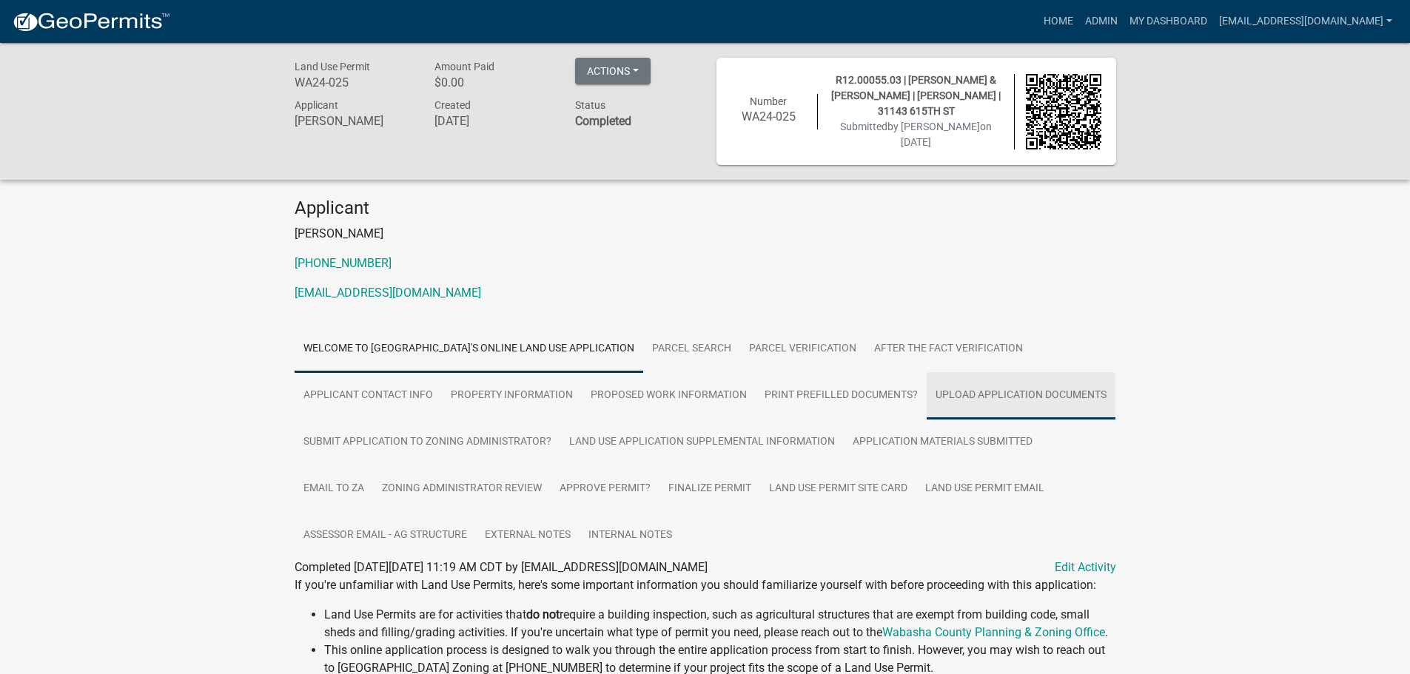
click at [994, 397] on link "Upload Application Documents" at bounding box center [1020, 395] width 189 height 47
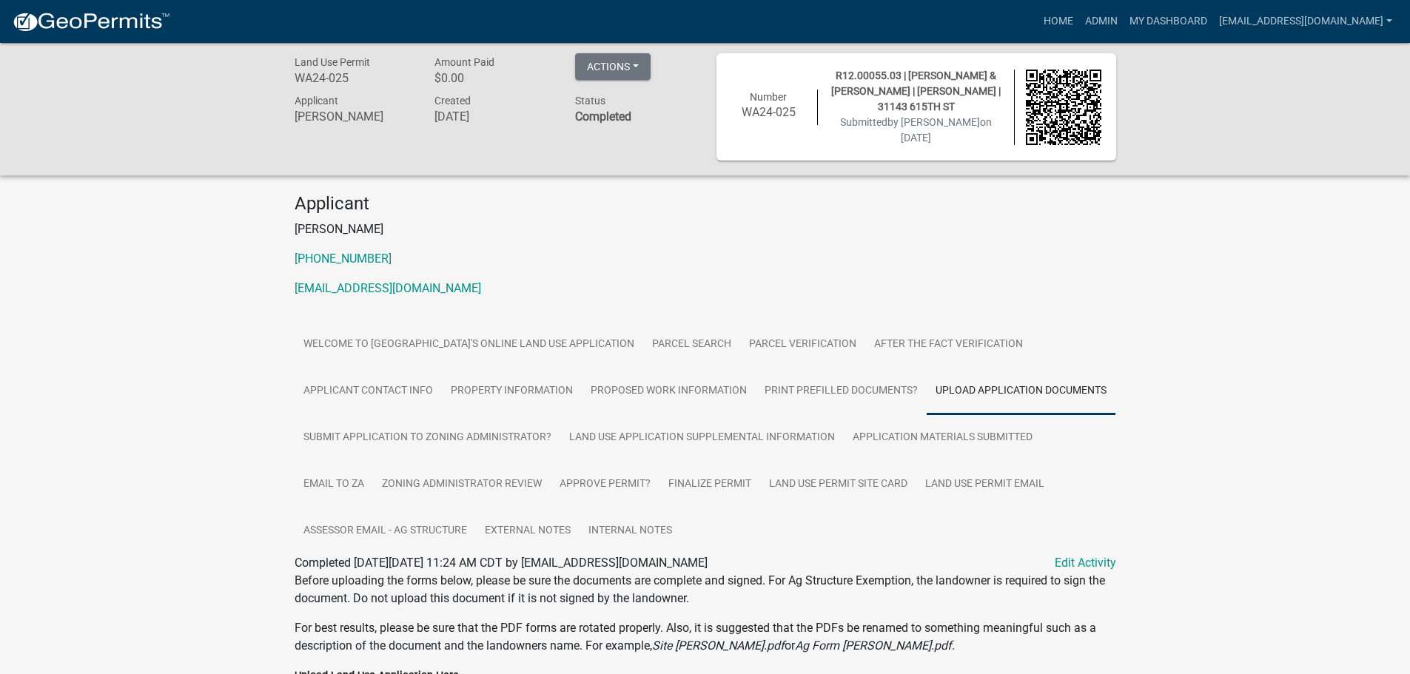
scroll to position [365, 0]
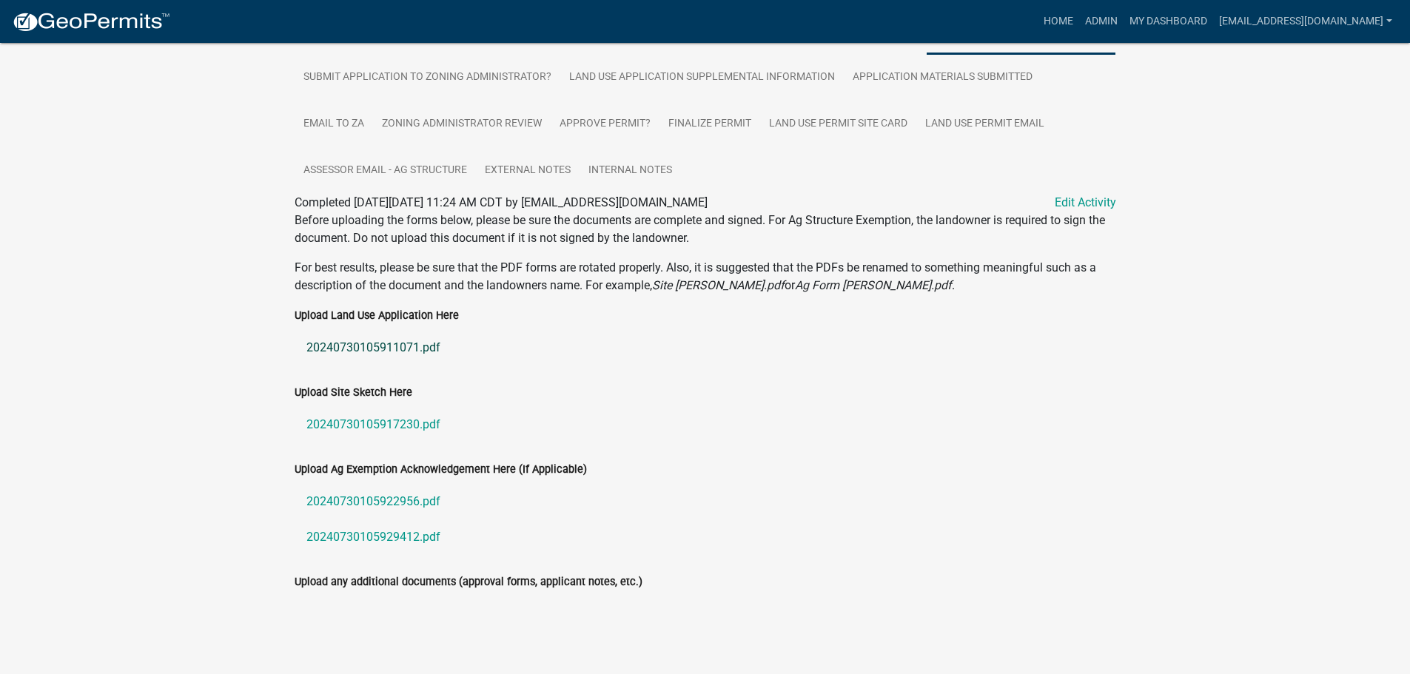
click at [350, 343] on link "20240730105911071.pdf" at bounding box center [704, 348] width 821 height 36
click at [367, 421] on link "20240730105917230.pdf" at bounding box center [704, 425] width 821 height 36
click at [399, 502] on link "20240730105922956.pdf" at bounding box center [704, 502] width 821 height 36
click at [383, 533] on link "20240730105929412.pdf" at bounding box center [704, 537] width 821 height 36
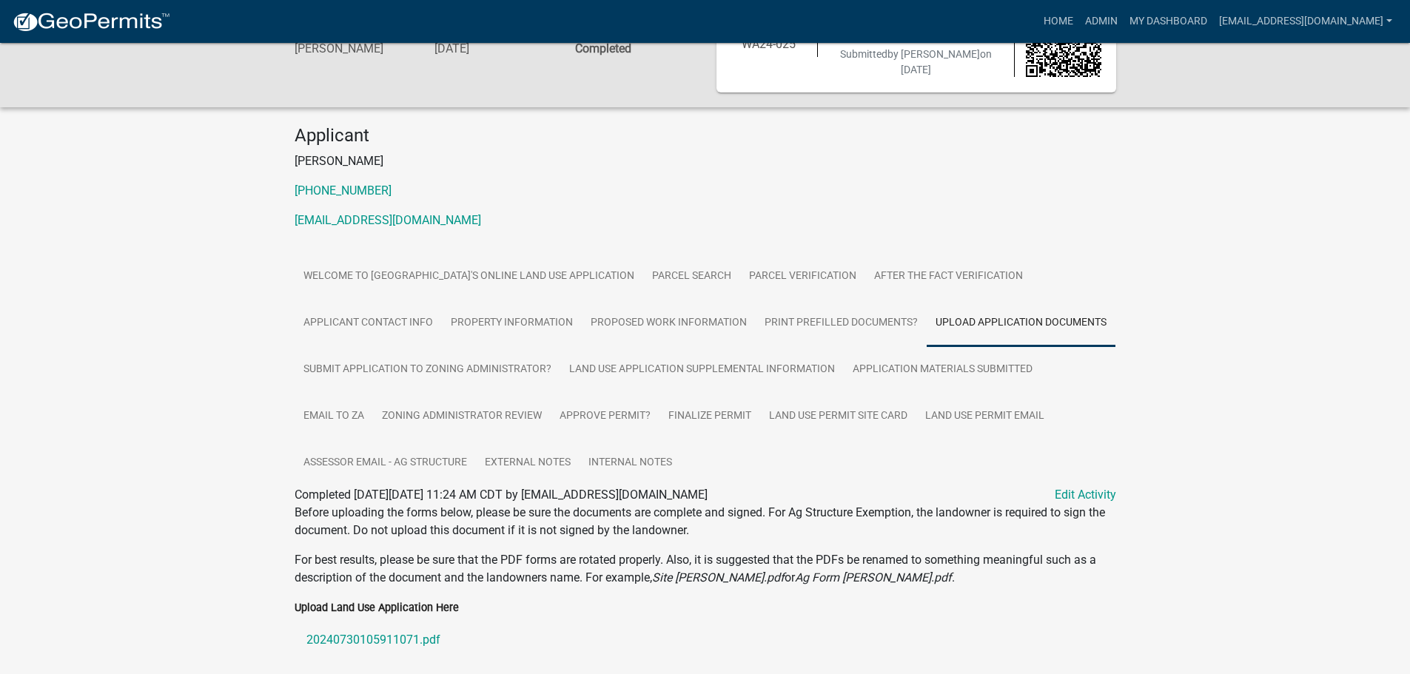
scroll to position [0, 0]
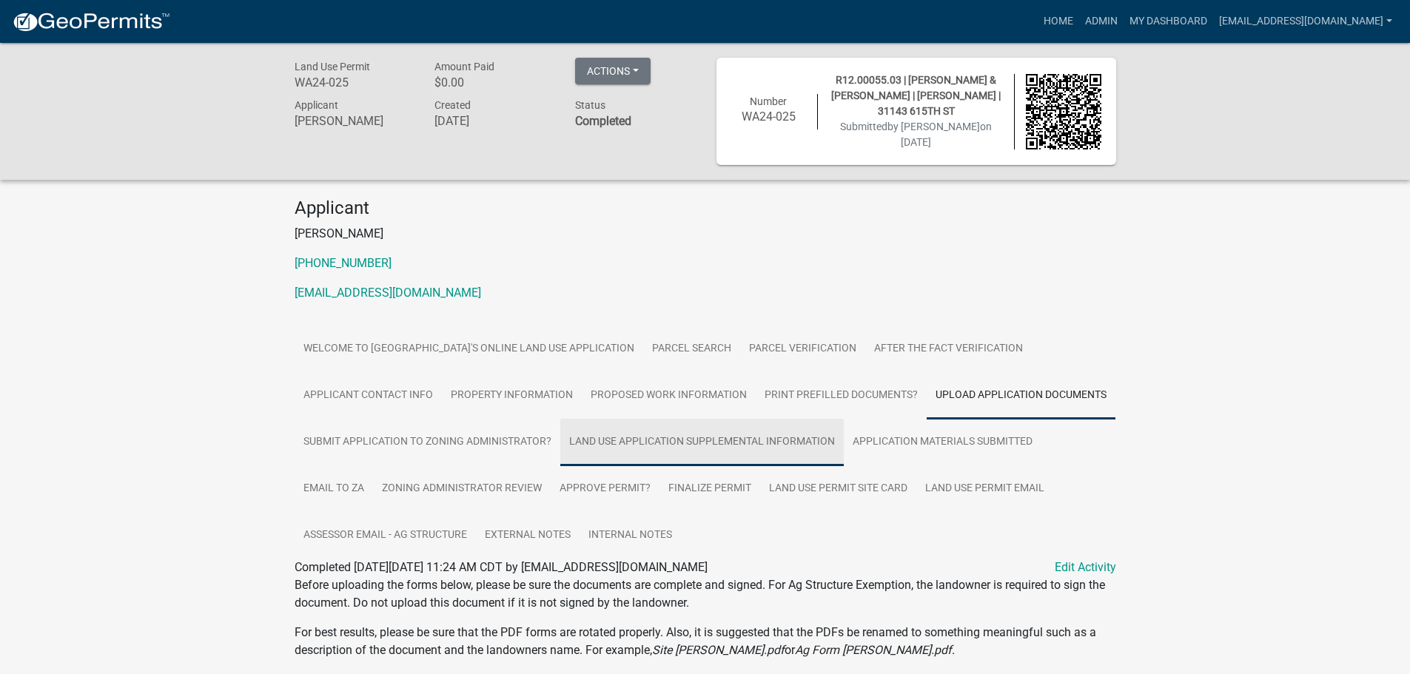
click at [686, 441] on link "Land Use Application Supplemental Information" at bounding box center [701, 442] width 283 height 47
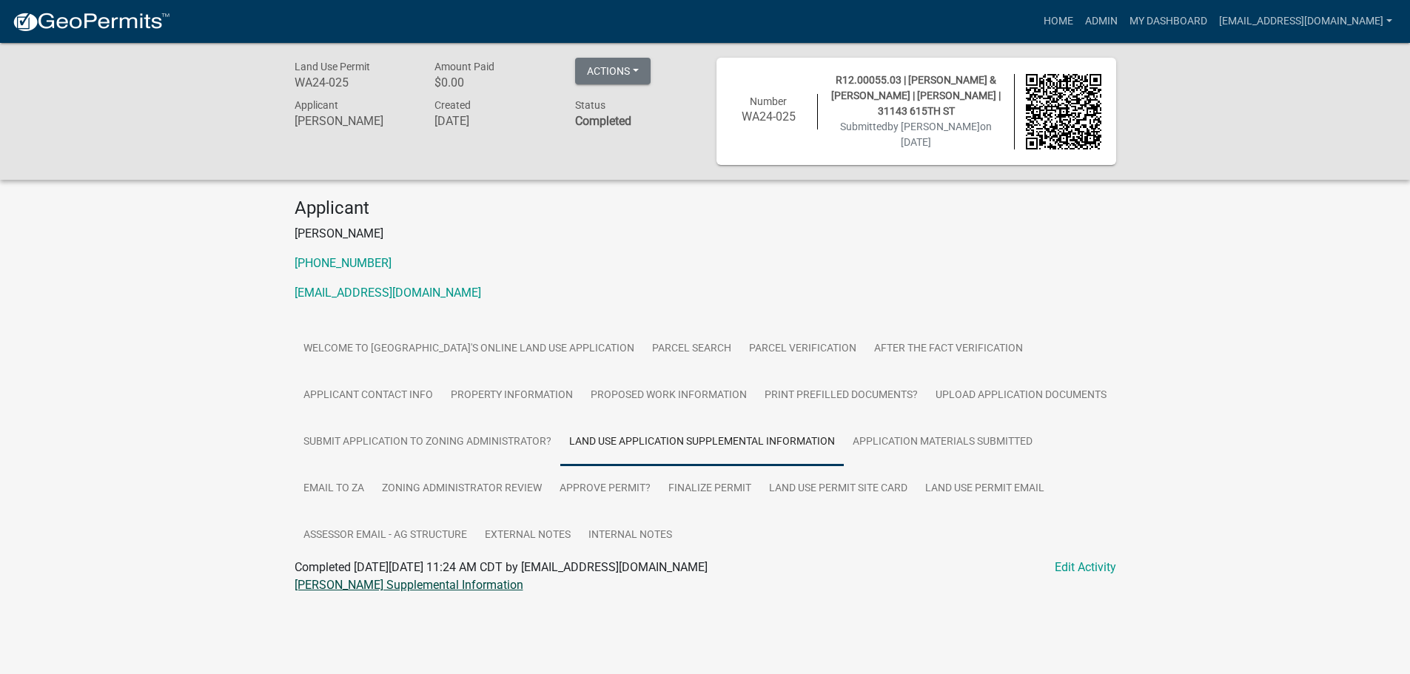
click at [374, 582] on link "Grobe LUP Supplemental Information" at bounding box center [408, 585] width 229 height 14
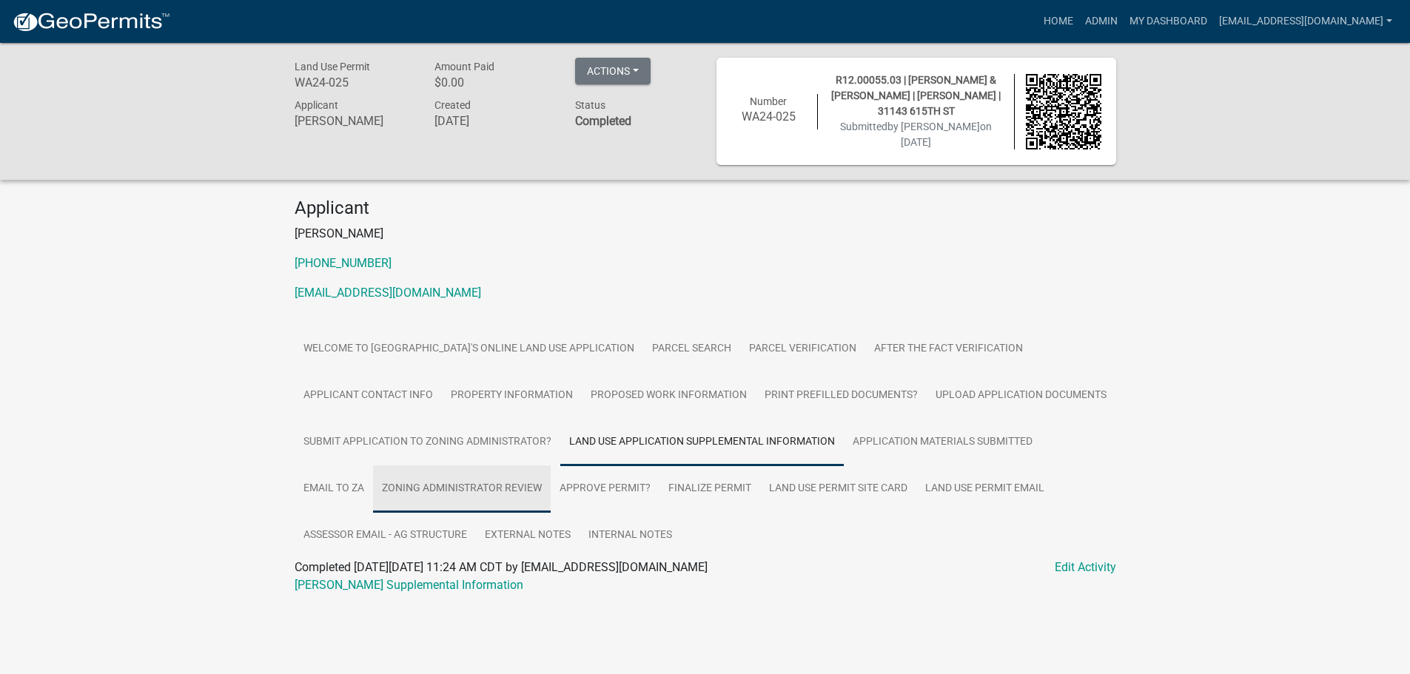
click at [441, 487] on link "Zoning Administrator Review" at bounding box center [462, 488] width 178 height 47
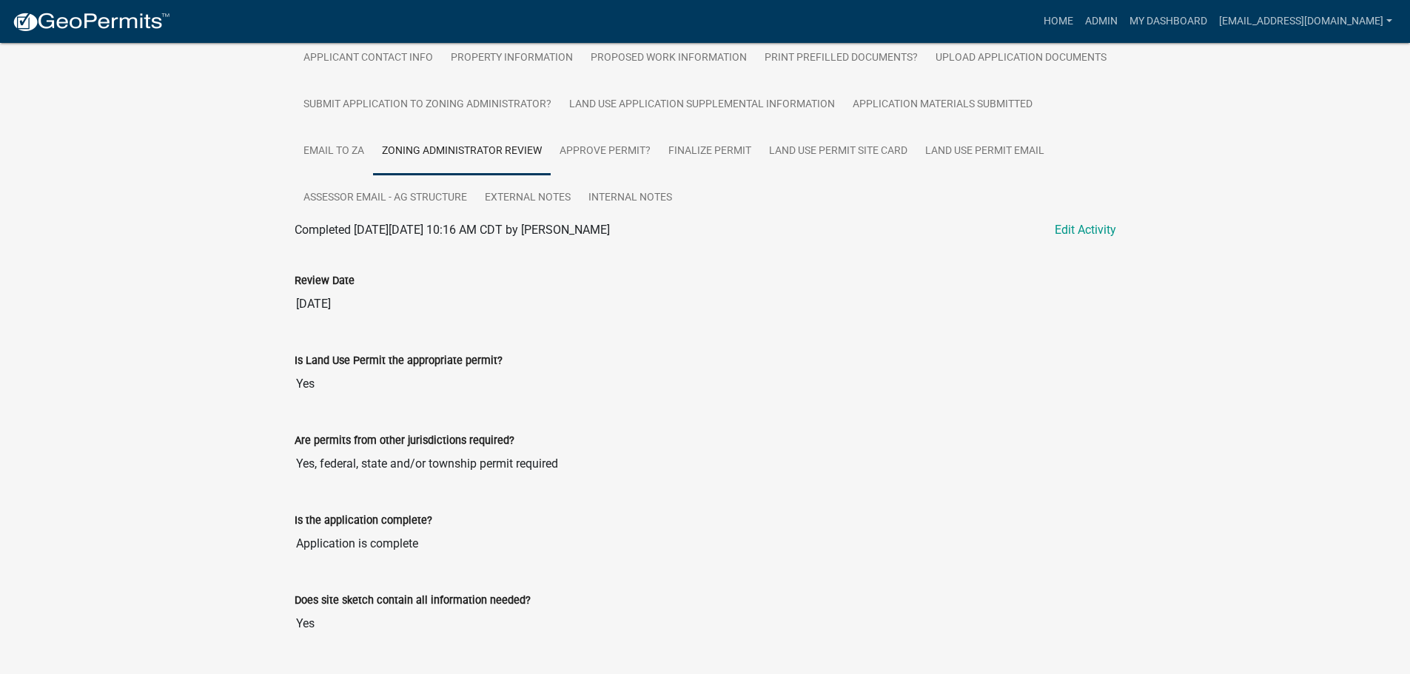
scroll to position [187, 0]
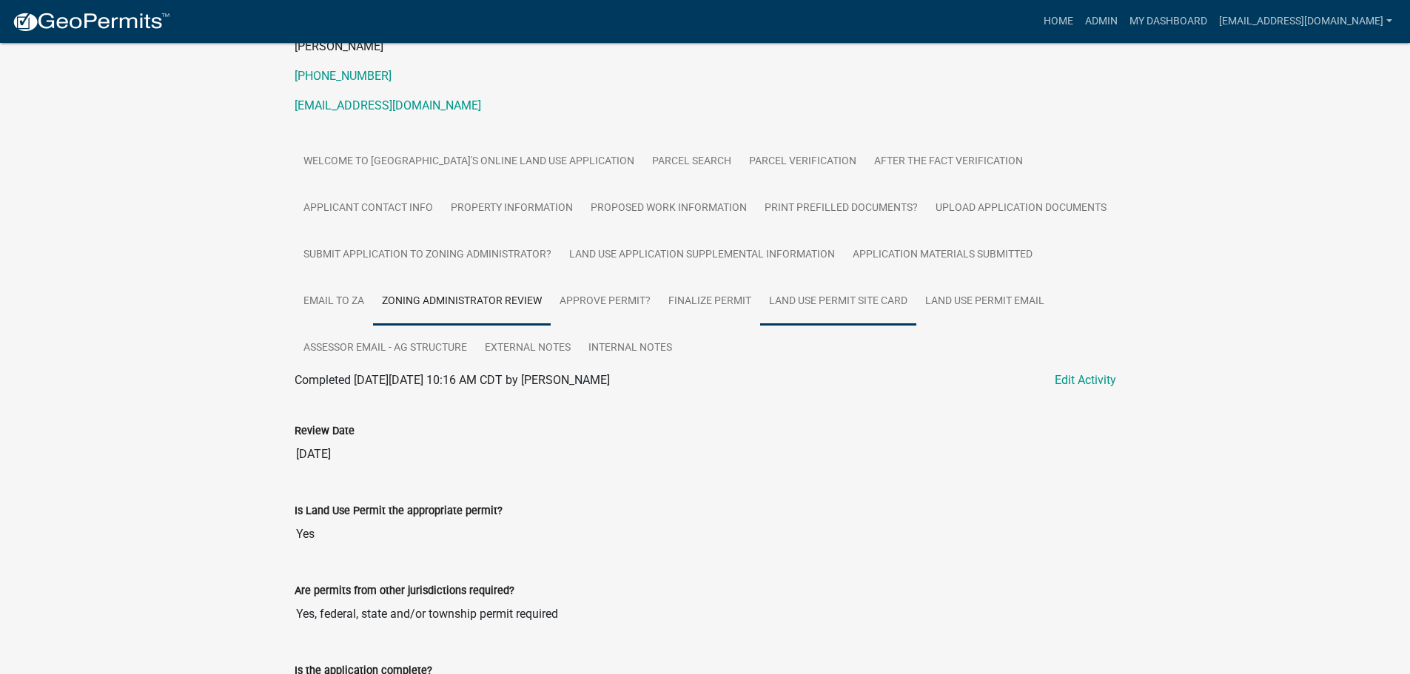
click at [858, 295] on link "Land Use Permit Site Card" at bounding box center [838, 301] width 156 height 47
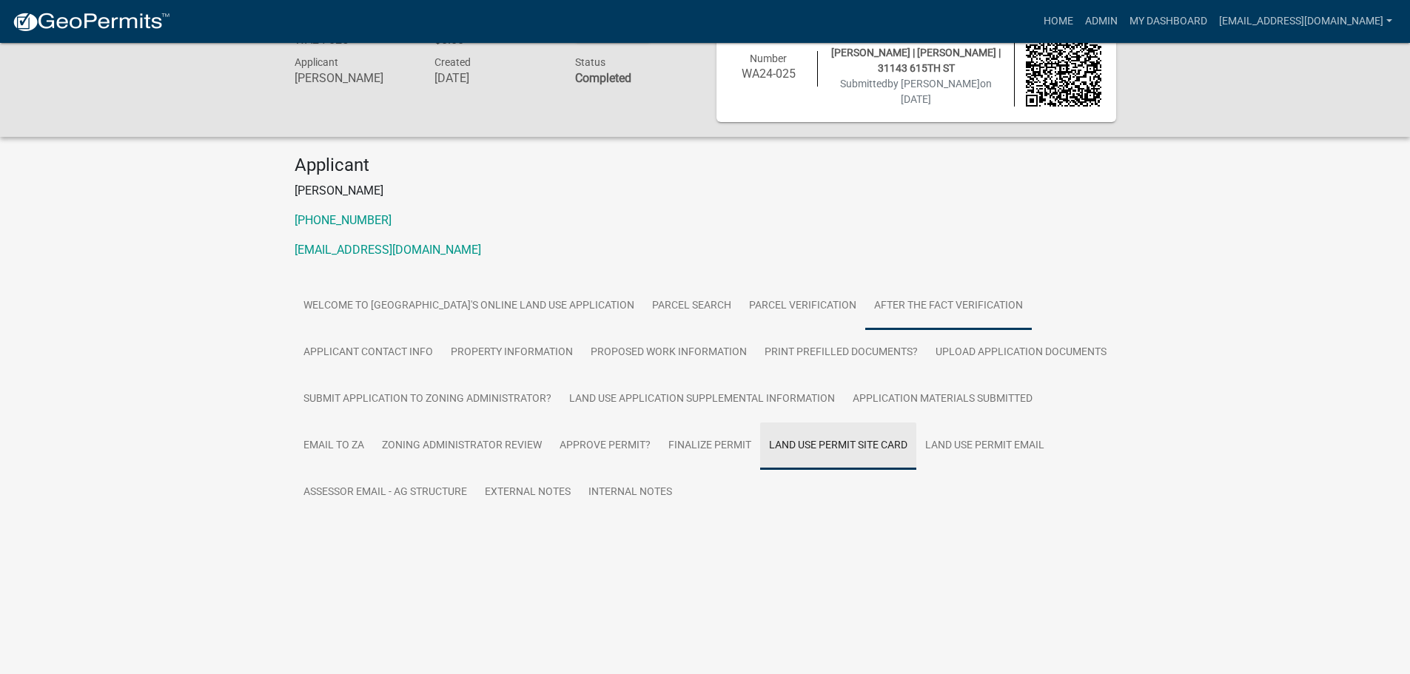
scroll to position [43, 0]
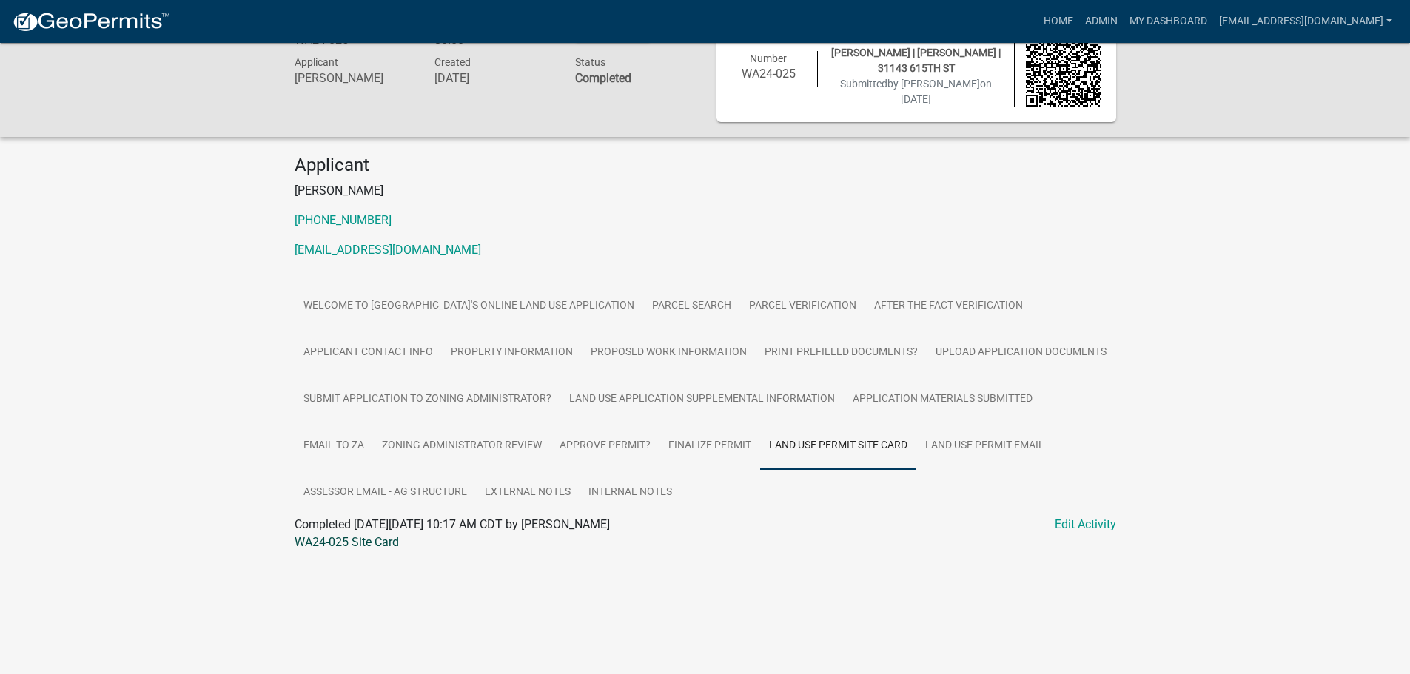
click at [346, 545] on link "WA24-025 Site Card" at bounding box center [346, 542] width 104 height 14
click at [525, 488] on link "External Notes" at bounding box center [528, 492] width 104 height 47
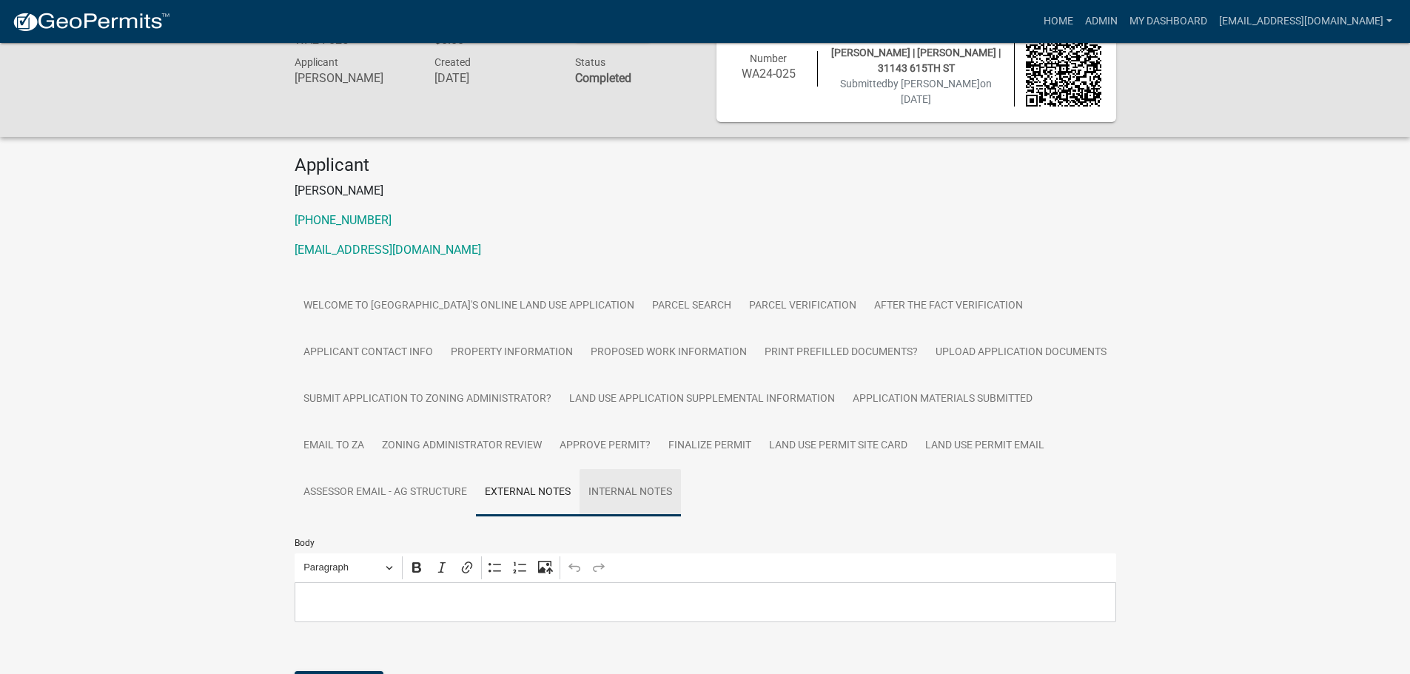
click at [644, 494] on link "Internal Notes" at bounding box center [629, 492] width 101 height 47
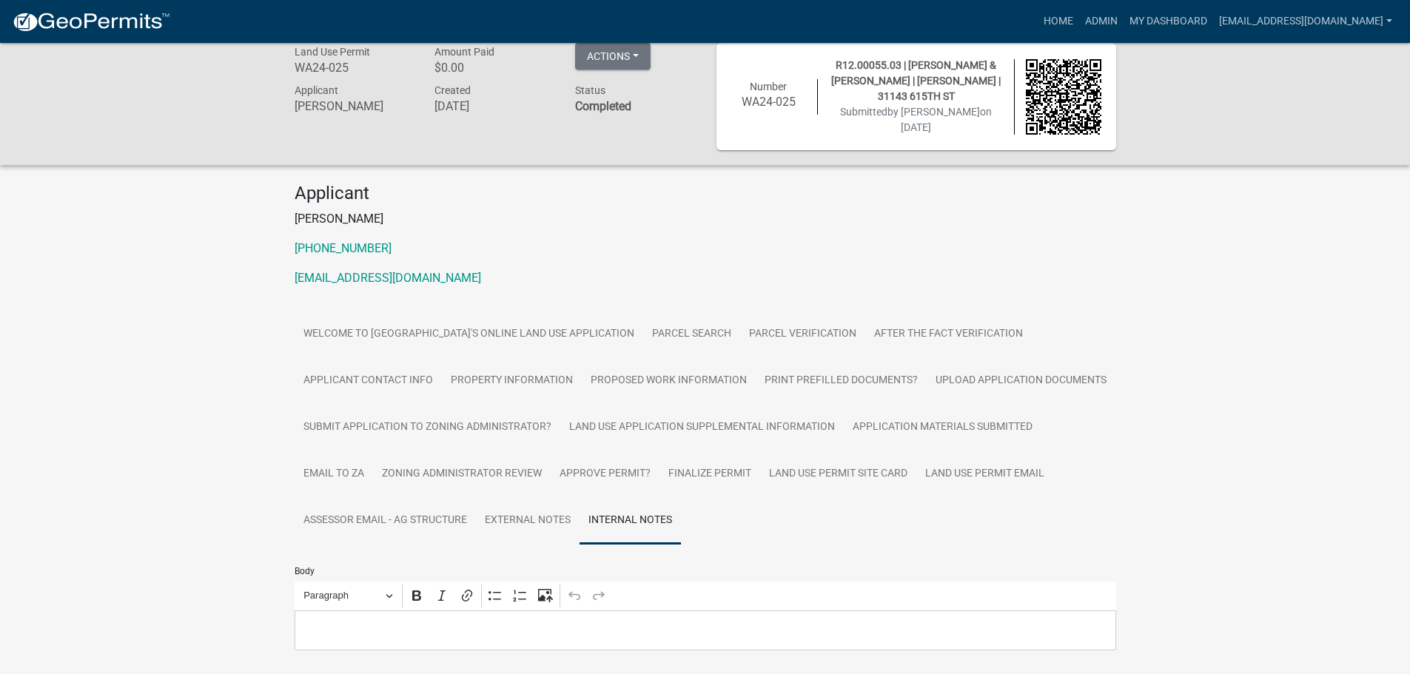
scroll to position [0, 0]
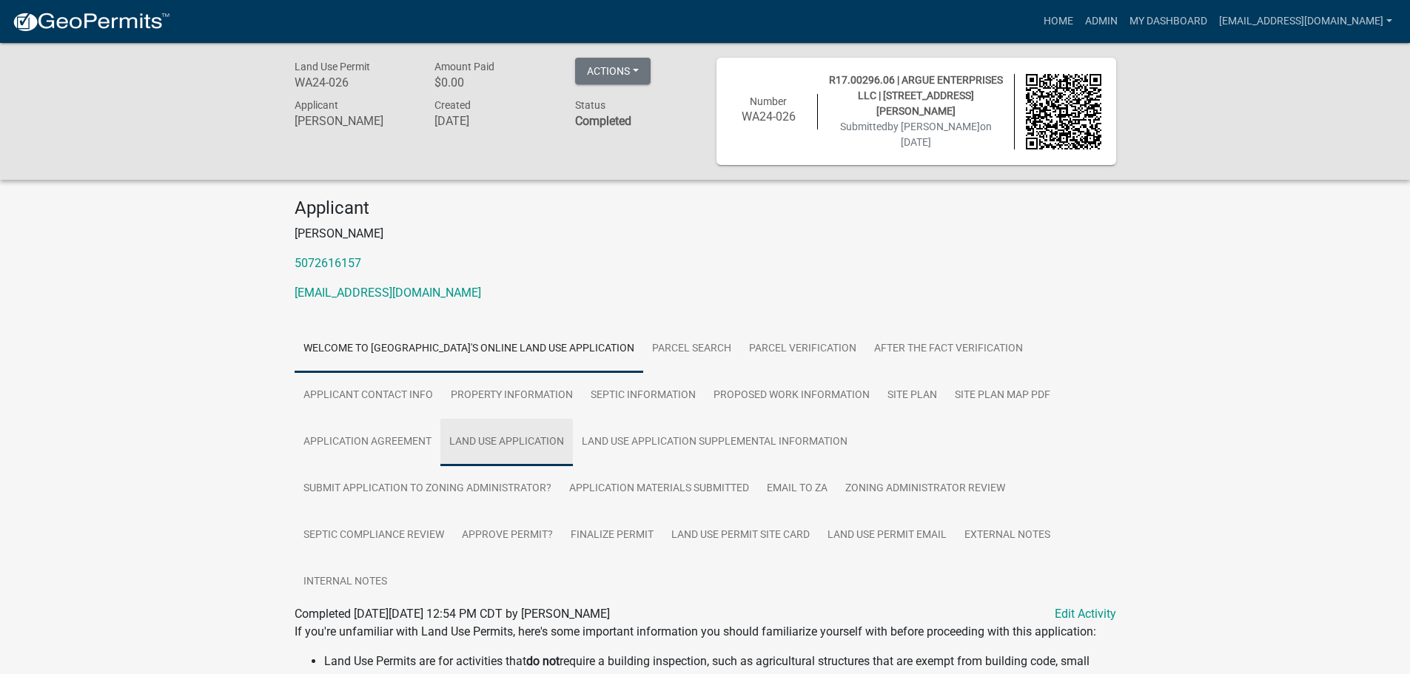
click at [525, 438] on link "Land Use Application" at bounding box center [506, 442] width 132 height 47
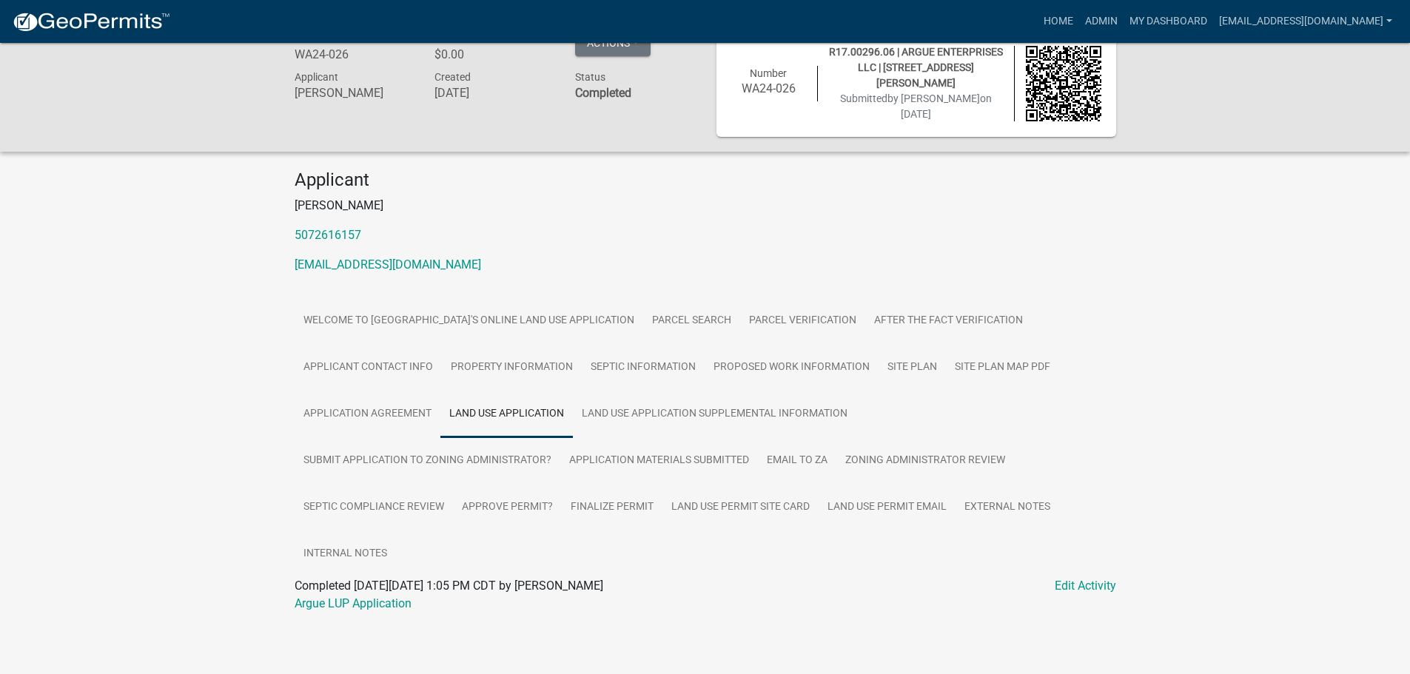
scroll to position [43, 0]
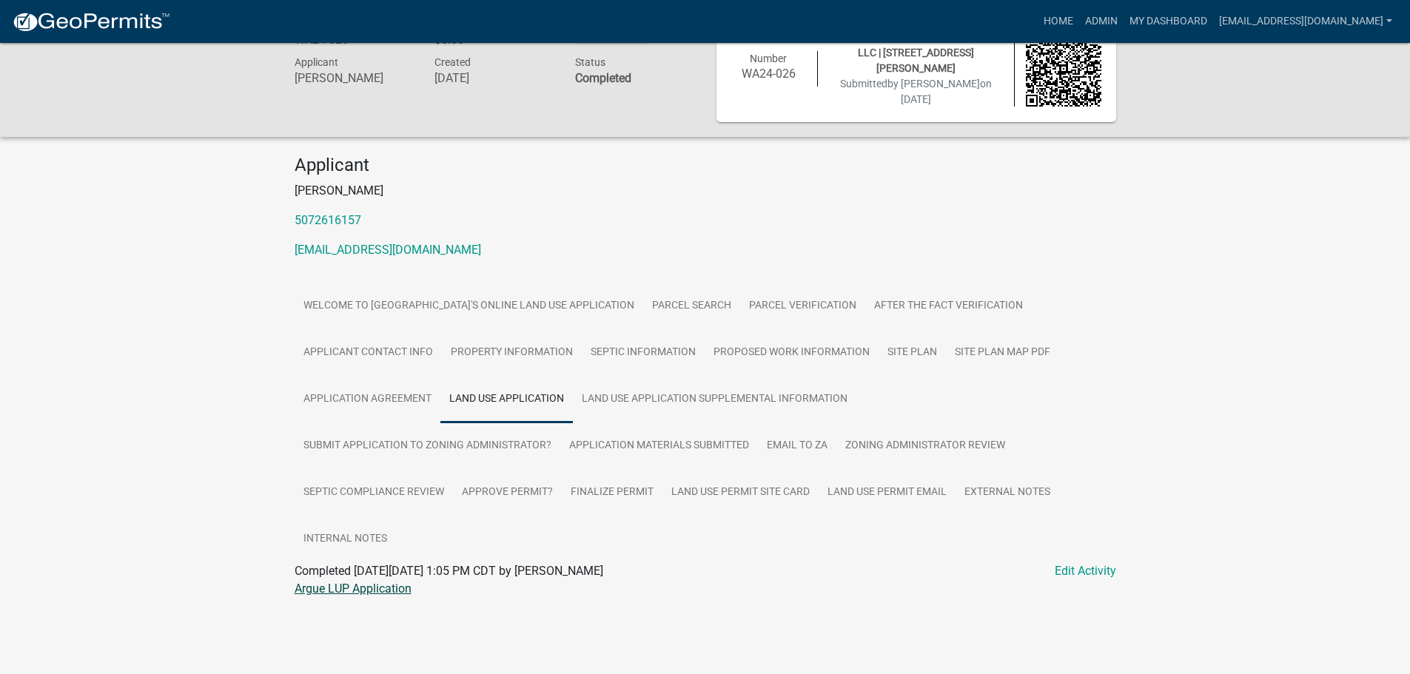
click at [352, 588] on link "Argue LUP Application" at bounding box center [352, 589] width 117 height 14
click at [663, 347] on link "Septic Information" at bounding box center [643, 352] width 123 height 47
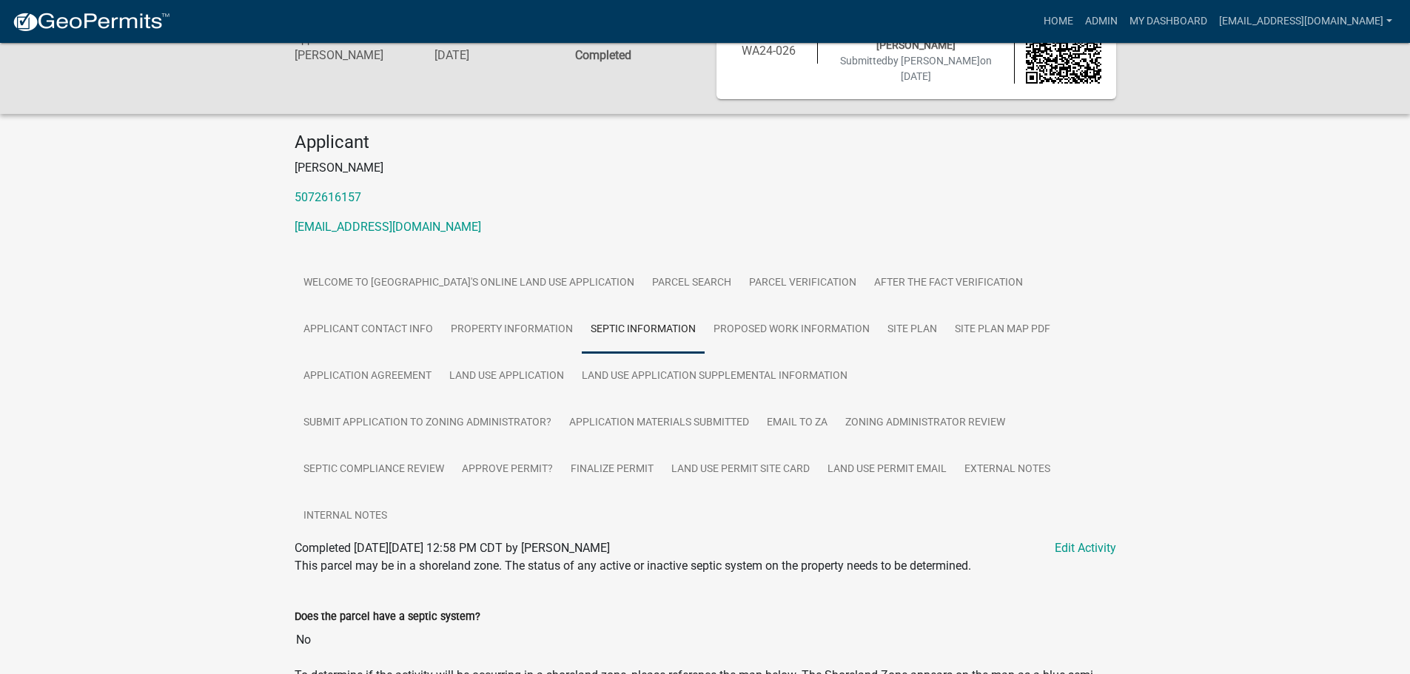
scroll to position [50, 0]
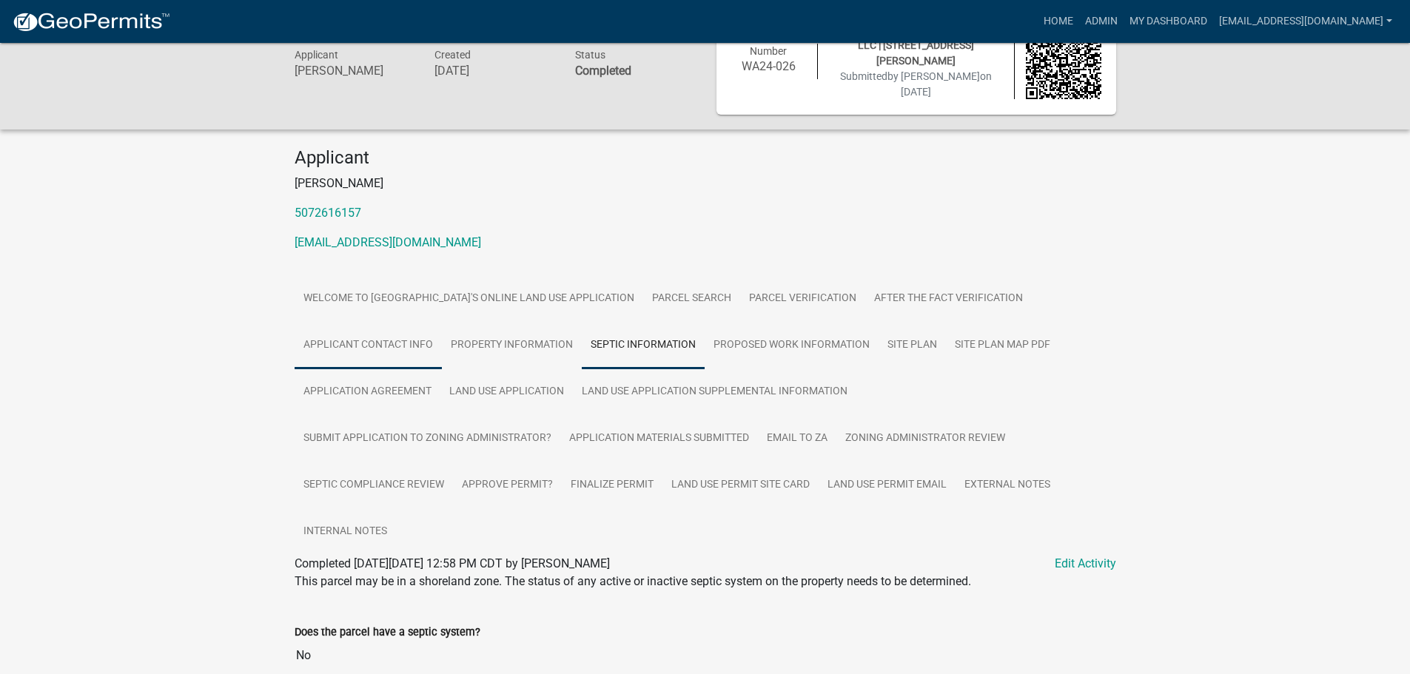
click at [349, 345] on link "Applicant Contact Info" at bounding box center [367, 345] width 147 height 47
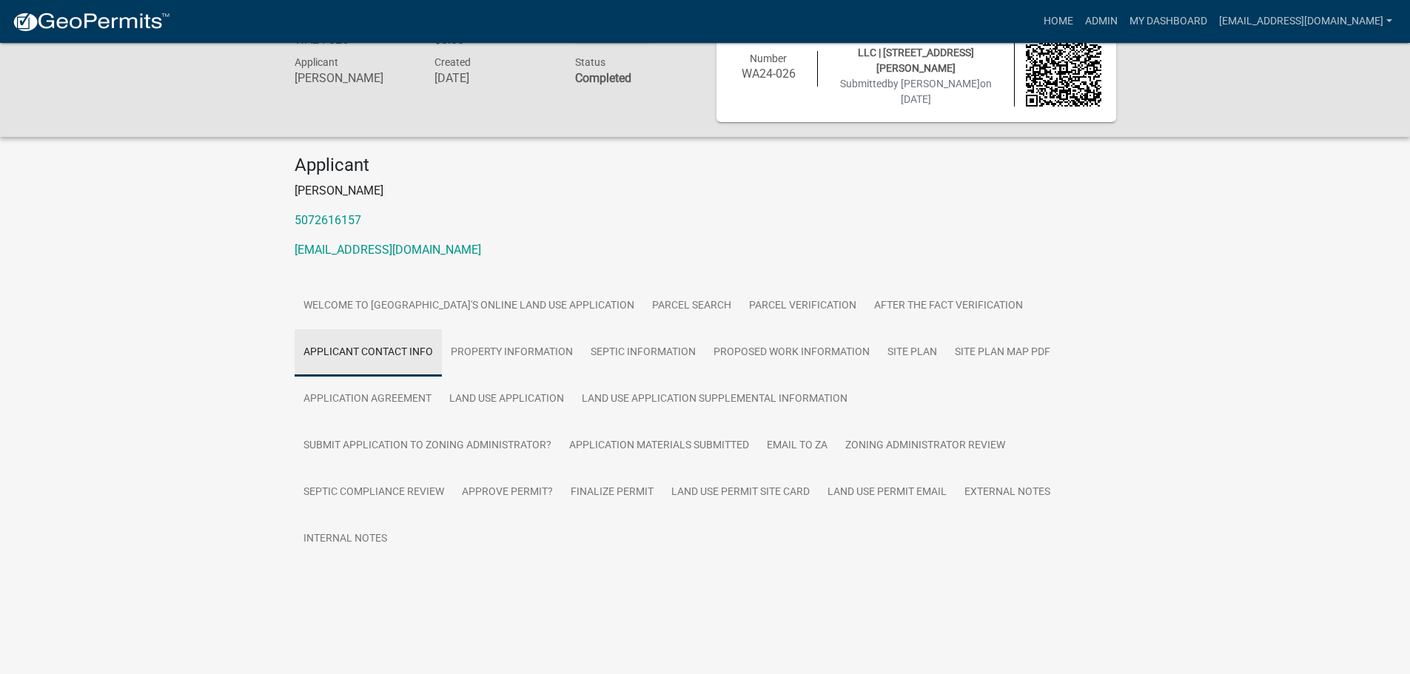
scroll to position [43, 0]
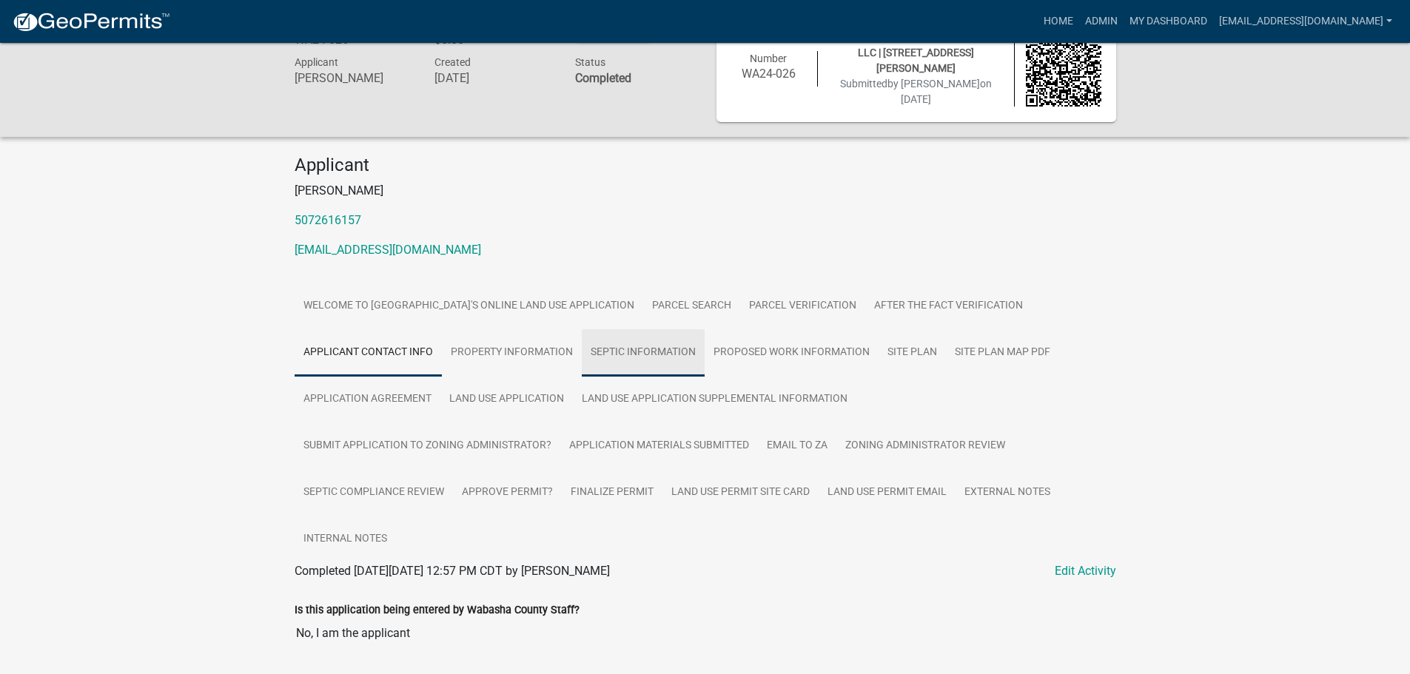
click at [657, 351] on link "Septic Information" at bounding box center [643, 352] width 123 height 47
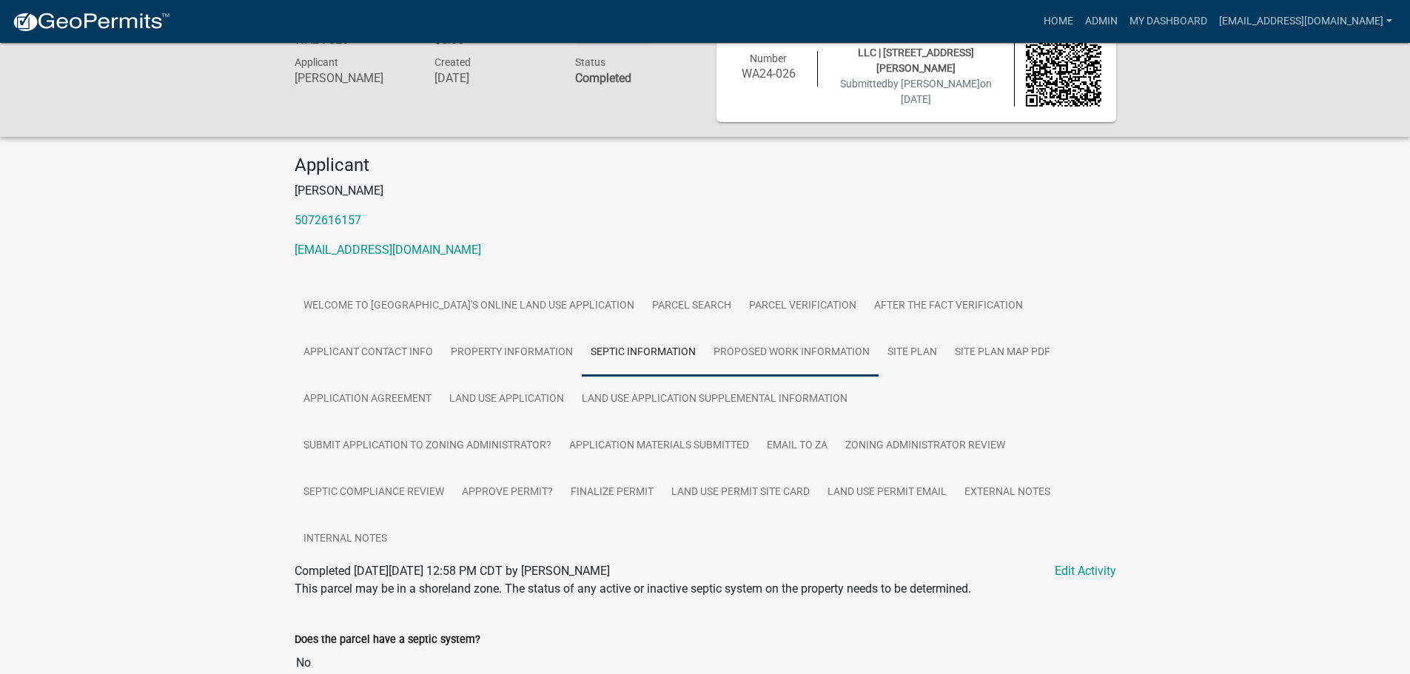
click at [755, 343] on link "Proposed Work Information" at bounding box center [791, 352] width 174 height 47
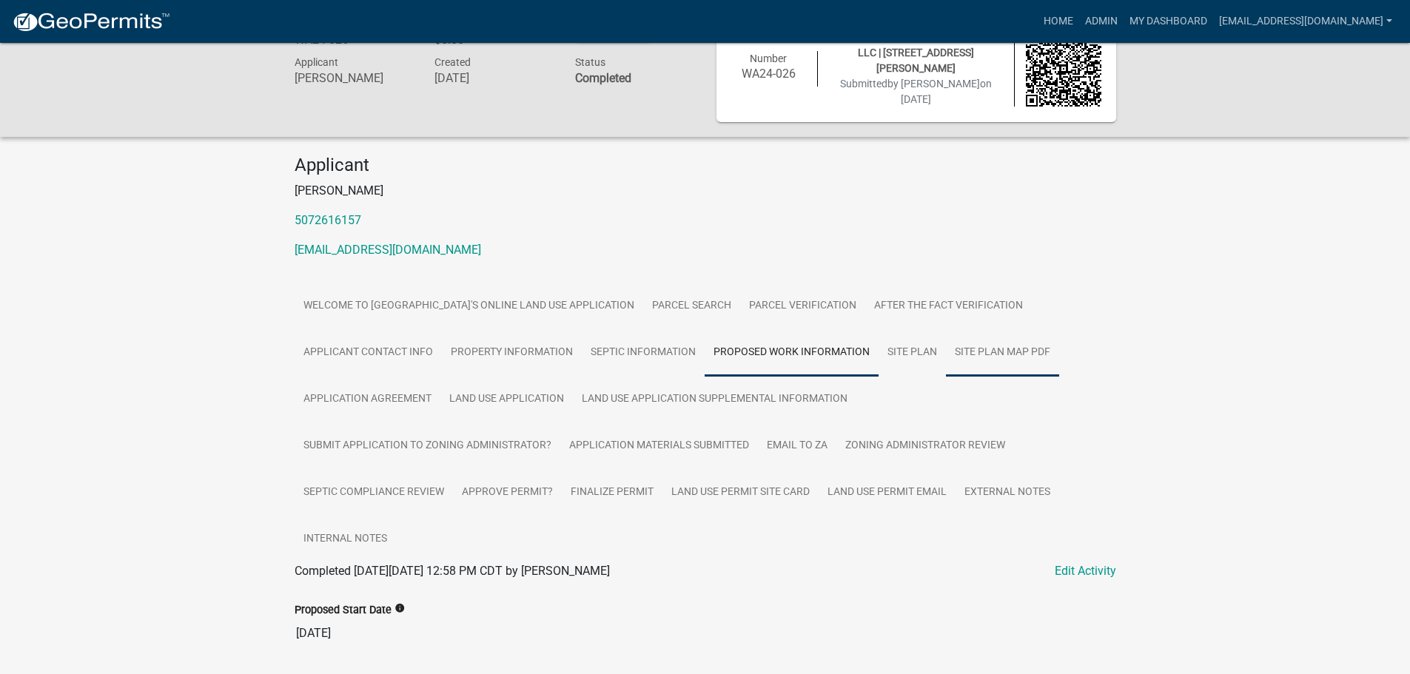
click at [1001, 348] on link "Site Plan Map PDF" at bounding box center [1002, 352] width 113 height 47
click at [331, 588] on link "Argue Map Sketch" at bounding box center [341, 589] width 95 height 14
click at [920, 354] on link "Site Plan" at bounding box center [911, 352] width 67 height 47
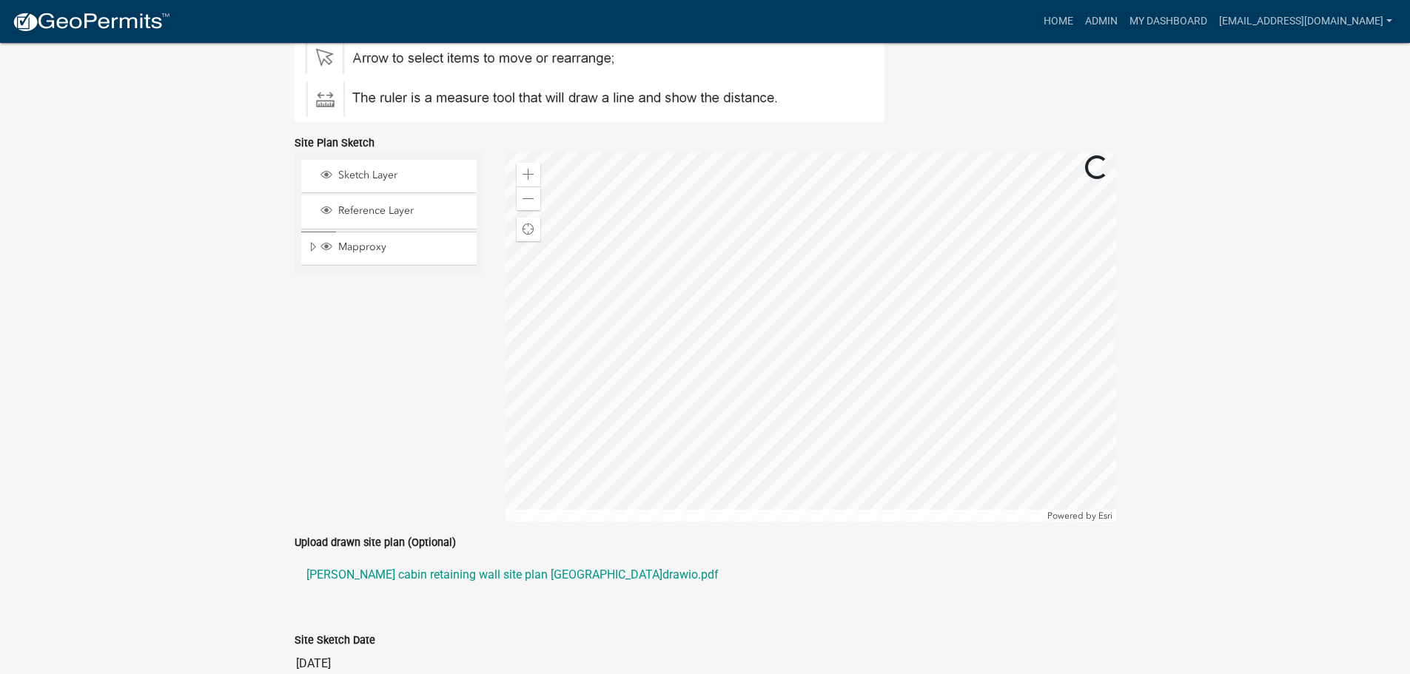
scroll to position [1005, 0]
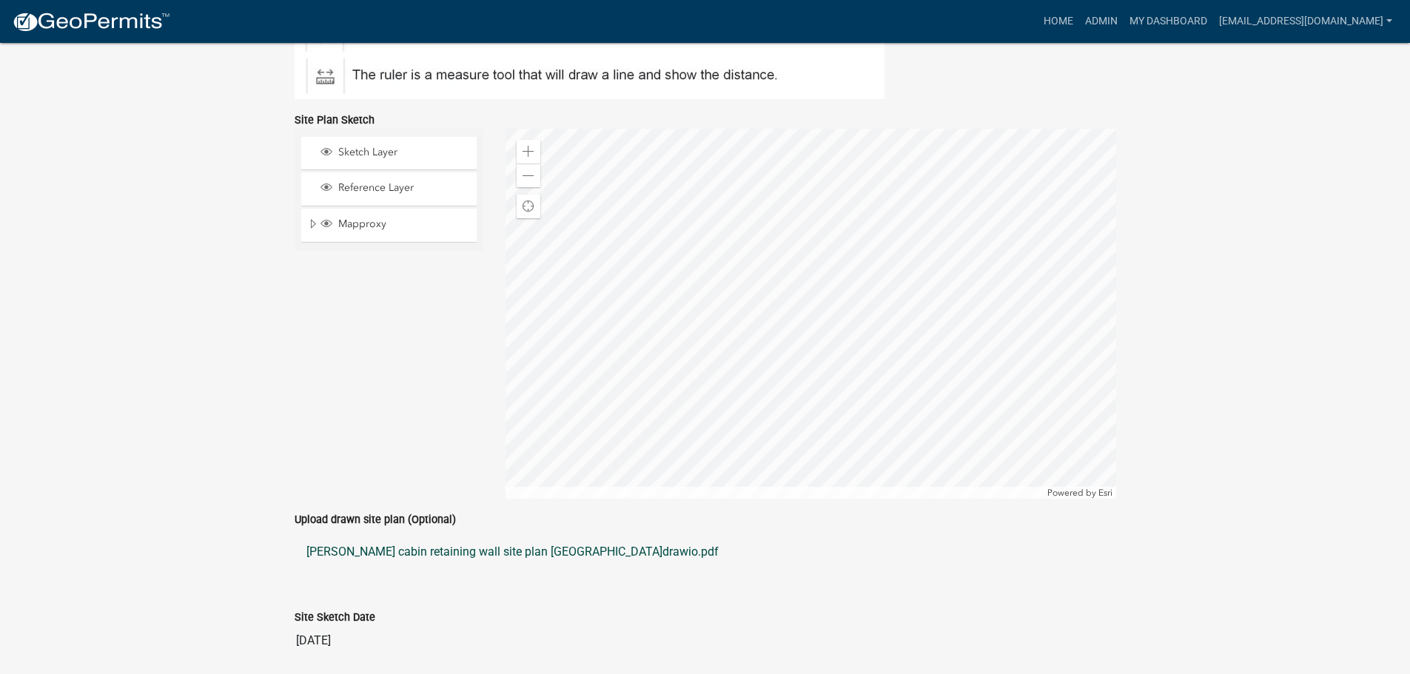
click at [485, 549] on link "[PERSON_NAME] cabin retaining wall site plan [GEOGRAPHIC_DATA]drawio.pdf" at bounding box center [704, 552] width 821 height 36
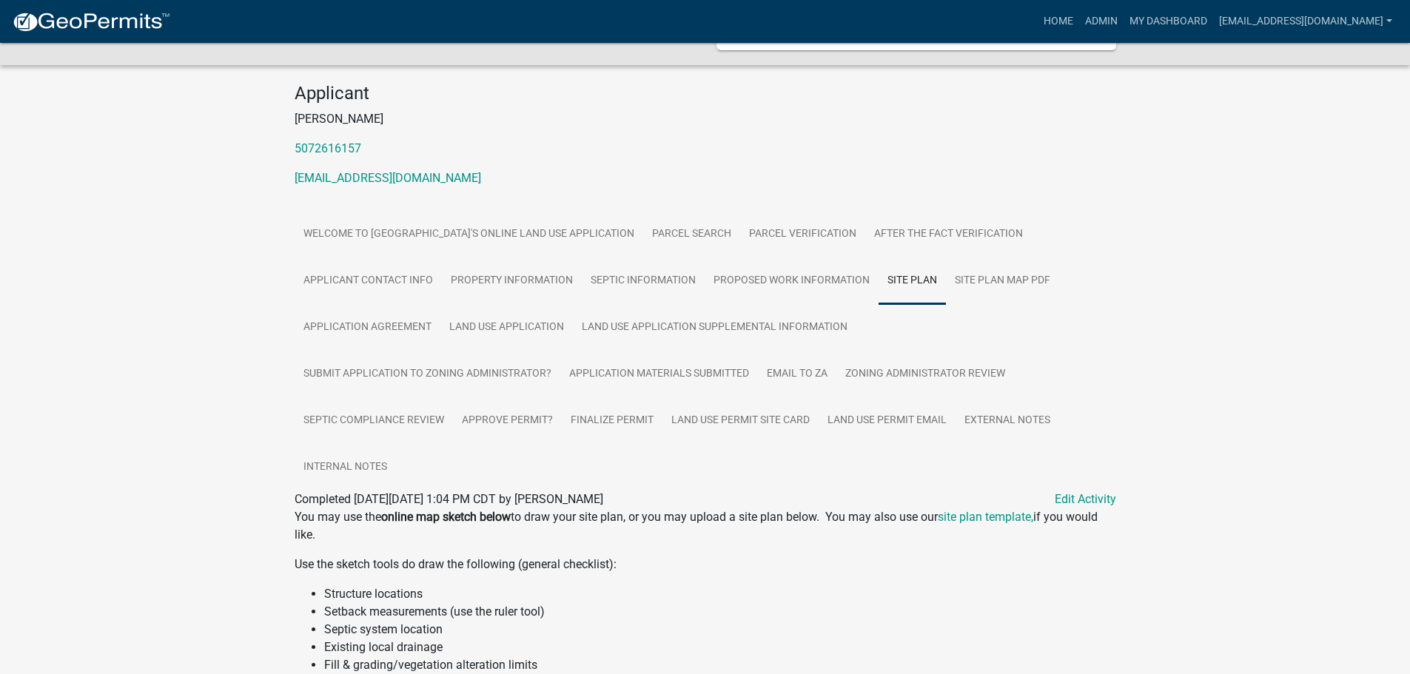
scroll to position [222, 0]
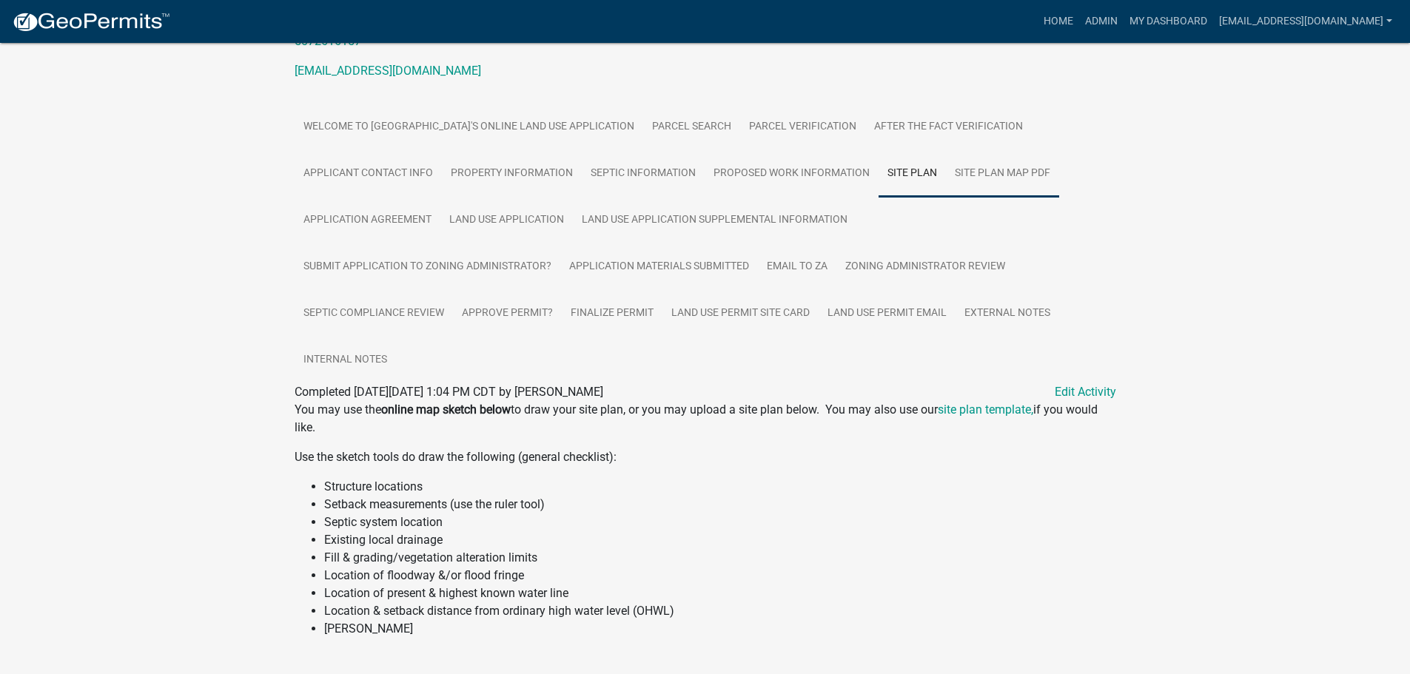
click at [989, 166] on link "Site Plan Map PDF" at bounding box center [1002, 173] width 113 height 47
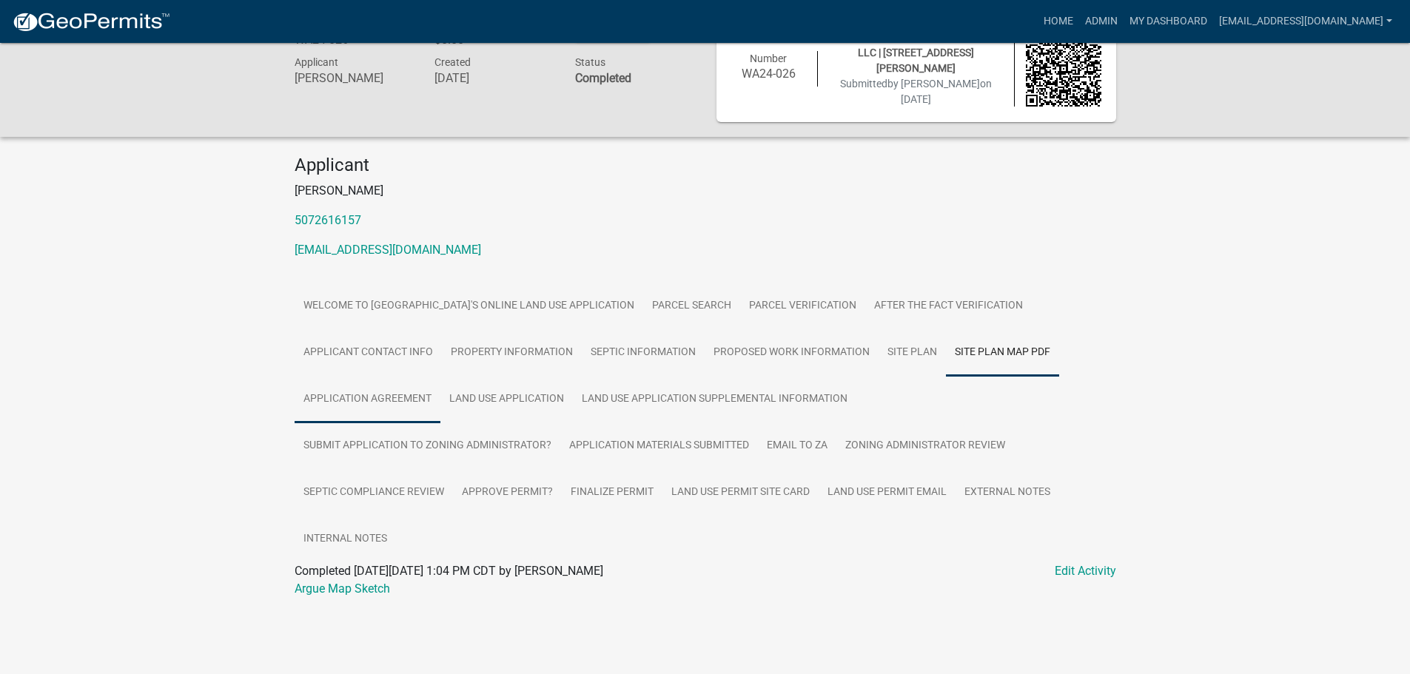
click at [330, 391] on link "Application Agreement" at bounding box center [367, 399] width 146 height 47
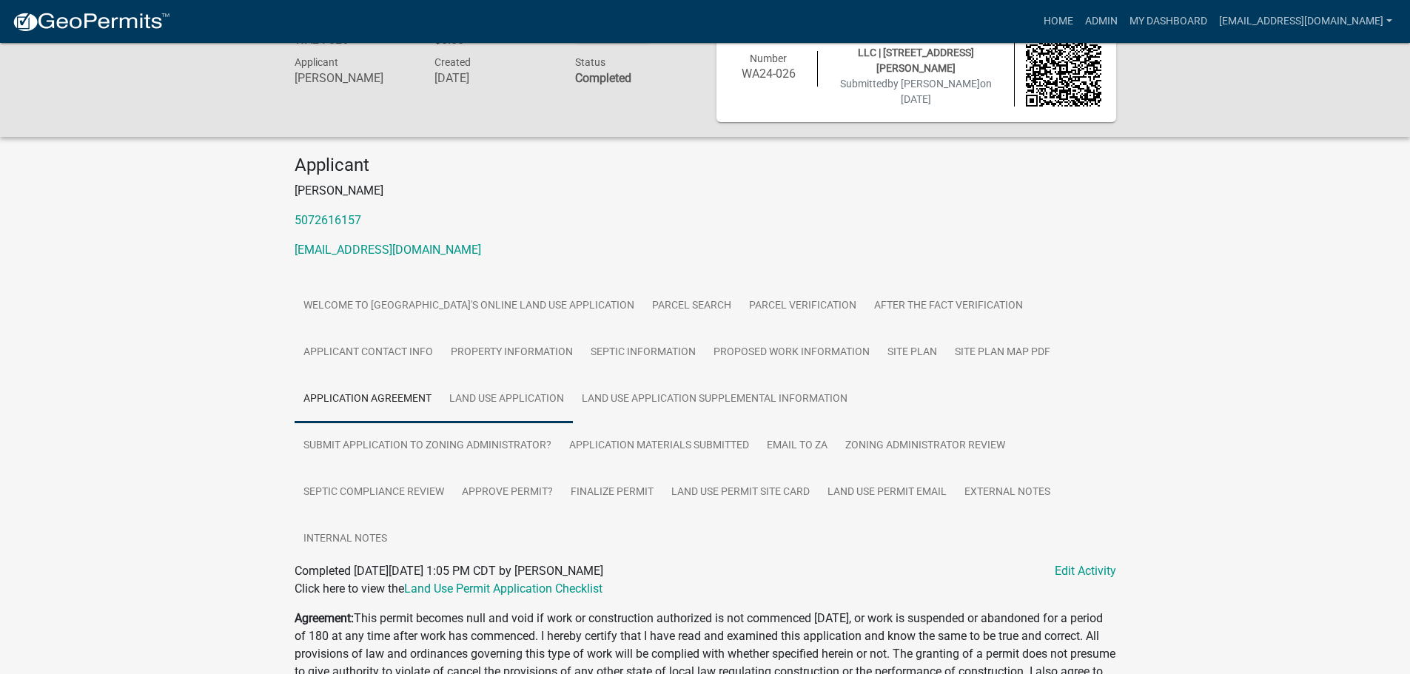
click at [505, 397] on link "Land Use Application" at bounding box center [506, 399] width 132 height 47
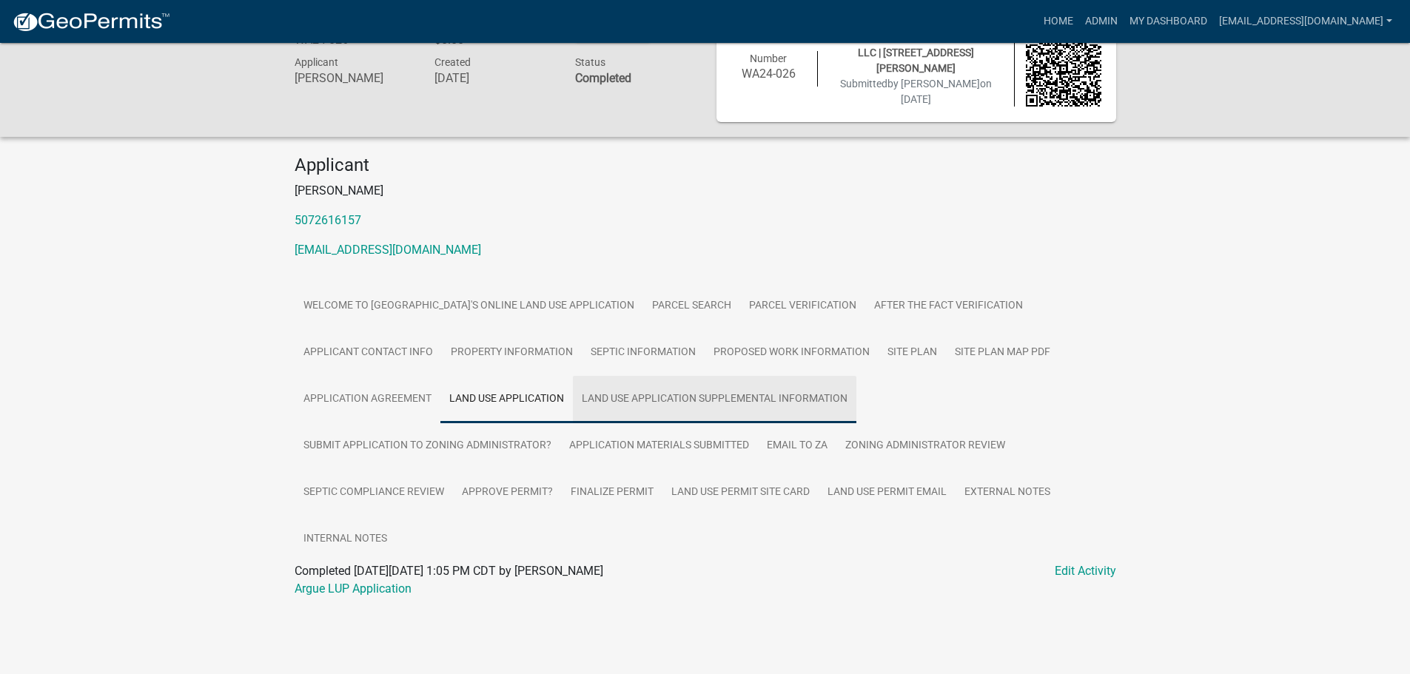
click at [735, 403] on link "Land Use Application Supplemental Information" at bounding box center [714, 399] width 283 height 47
click at [374, 583] on link "Argue LUP Supplemental Information" at bounding box center [391, 589] width 195 height 14
